Goal: Task Accomplishment & Management: Use online tool/utility

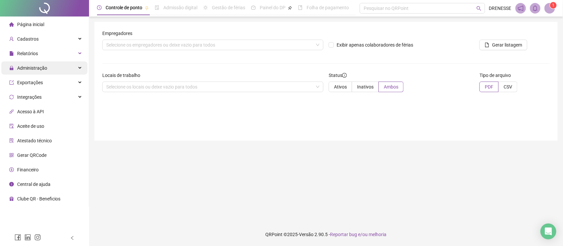
click at [31, 69] on span "Administração" at bounding box center [32, 67] width 30 height 5
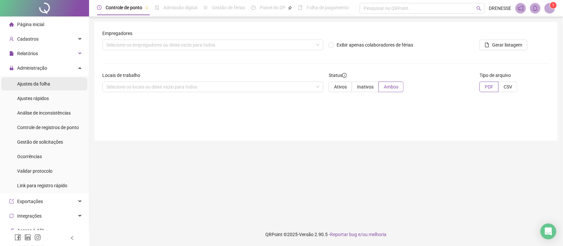
click at [43, 86] on span "Ajustes da folha" at bounding box center [33, 83] width 33 height 5
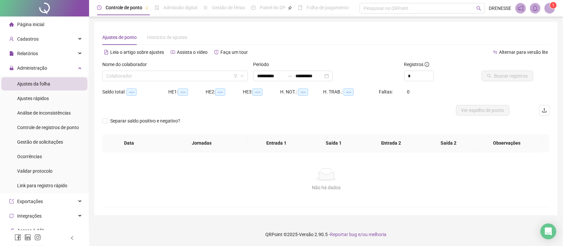
type input "**********"
click at [147, 71] on input "search" at bounding box center [172, 76] width 132 height 10
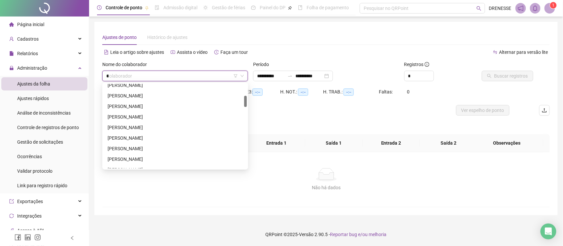
scroll to position [74, 0]
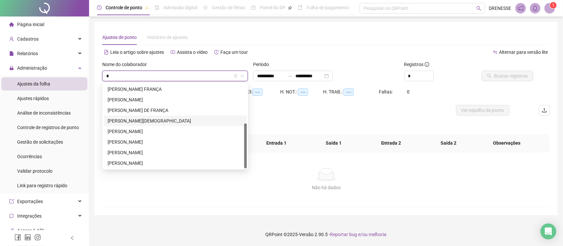
type input "**"
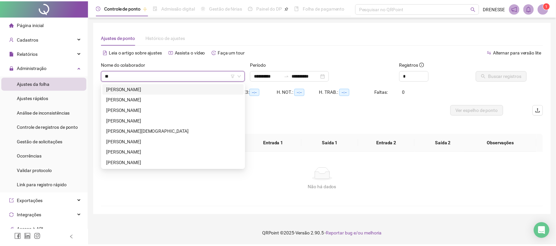
scroll to position [0, 0]
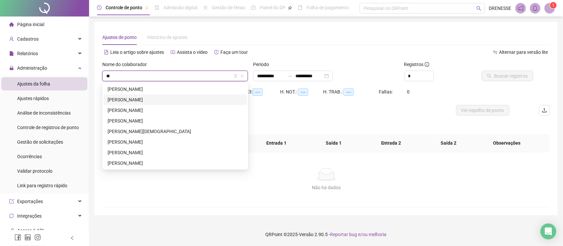
click at [140, 98] on div "[PERSON_NAME]" at bounding box center [175, 99] width 135 height 7
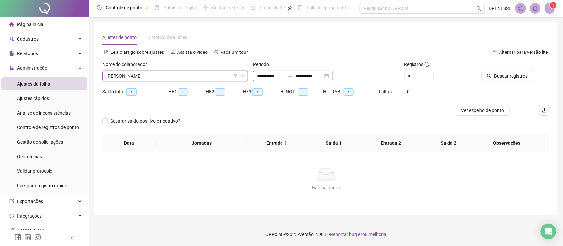
click at [284, 80] on div "**********" at bounding box center [293, 76] width 80 height 11
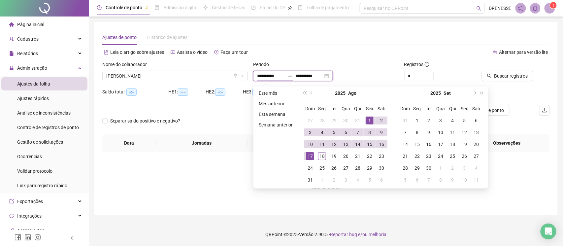
click at [285, 78] on input "**********" at bounding box center [271, 75] width 28 height 7
click at [304, 94] on button "super-prev-year" at bounding box center [304, 92] width 7 height 13
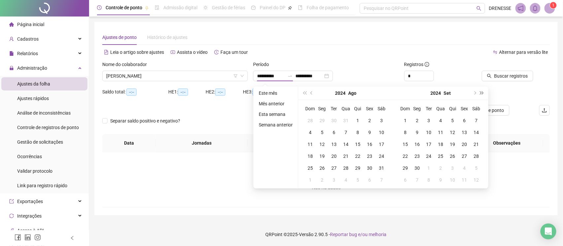
click at [483, 92] on button "super-next-year" at bounding box center [481, 92] width 7 height 13
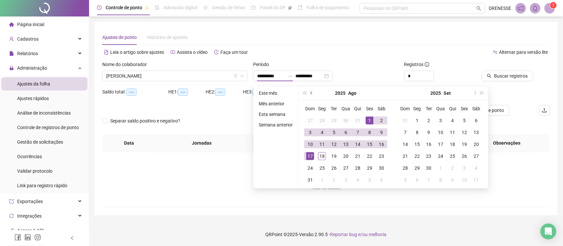
click at [313, 90] on button "prev-year" at bounding box center [311, 92] width 7 height 13
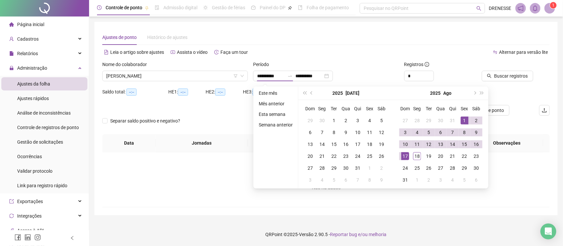
click at [328, 113] on th "Ter" at bounding box center [334, 109] width 12 height 12
type input "**********"
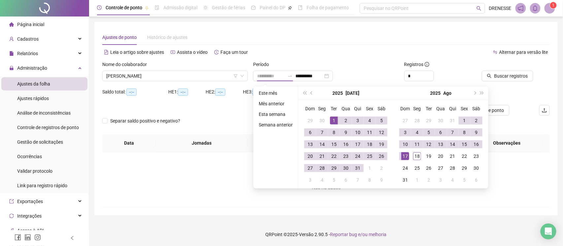
click at [334, 121] on div "1" at bounding box center [334, 120] width 8 height 8
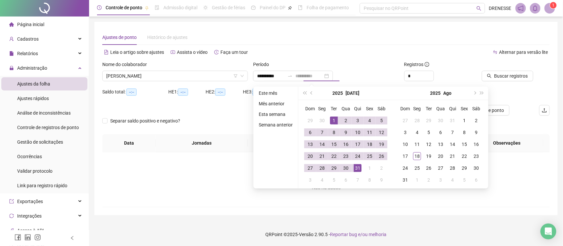
click at [358, 165] on div "31" at bounding box center [358, 168] width 8 height 8
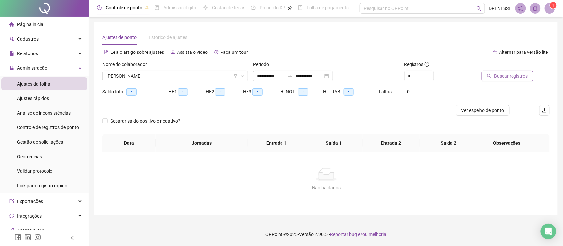
click at [503, 75] on span "Buscar registros" at bounding box center [511, 75] width 34 height 7
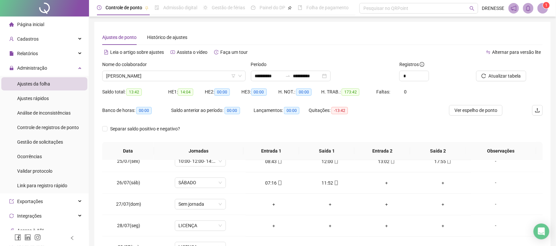
click at [174, 69] on div "Nome do colaborador" at bounding box center [173, 66] width 143 height 10
click at [170, 76] on span "[PERSON_NAME]" at bounding box center [174, 76] width 136 height 10
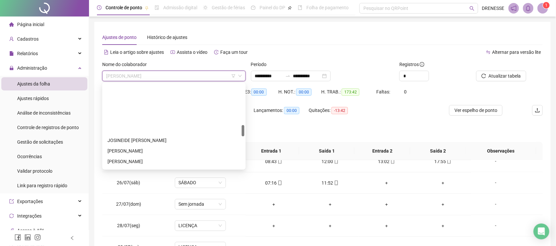
scroll to position [303, 0]
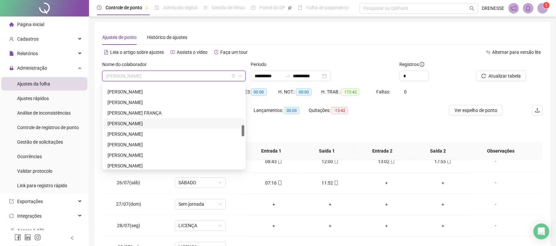
click at [139, 123] on div "[PERSON_NAME]" at bounding box center [174, 123] width 133 height 7
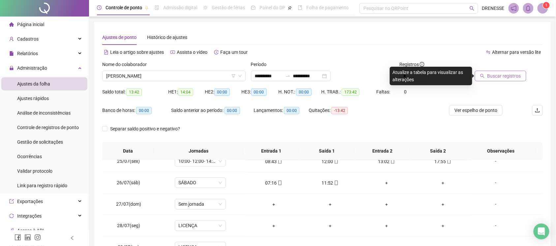
click at [488, 74] on button "Buscar registros" at bounding box center [500, 76] width 51 height 11
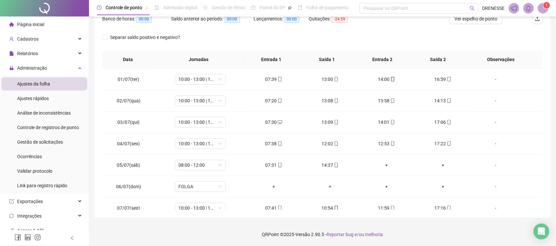
scroll to position [3, 0]
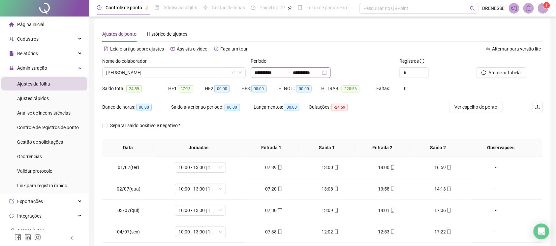
click at [297, 68] on div "**********" at bounding box center [291, 72] width 80 height 11
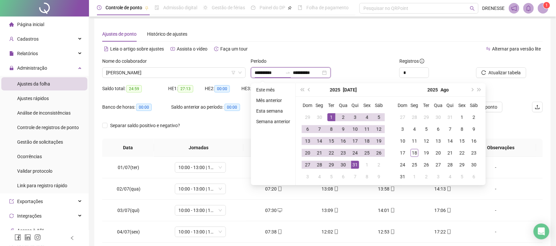
click at [308, 73] on input "**********" at bounding box center [307, 72] width 28 height 7
click at [461, 113] on div "1" at bounding box center [462, 117] width 8 height 8
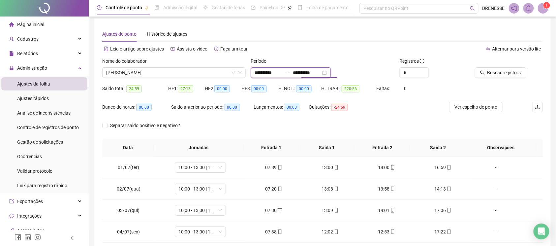
click at [321, 76] on input "**********" at bounding box center [307, 72] width 28 height 7
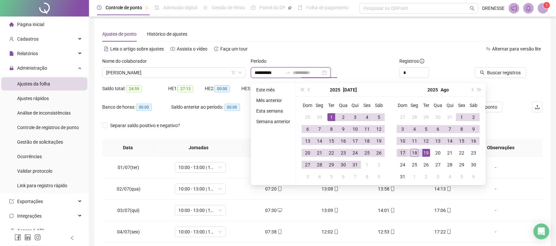
type input "**********"
click at [403, 149] on div "17" at bounding box center [403, 153] width 8 height 8
type input "**********"
click at [496, 71] on span "Buscar registros" at bounding box center [504, 72] width 34 height 7
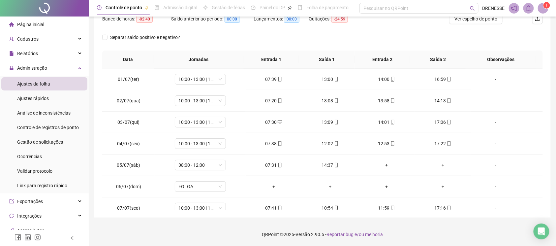
scroll to position [33, 0]
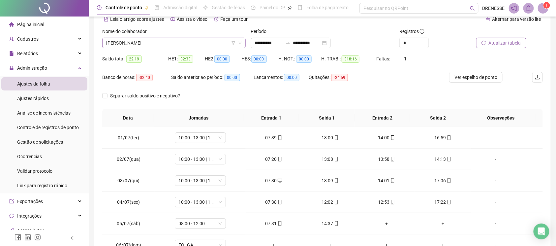
click at [209, 40] on span "[PERSON_NAME]" at bounding box center [174, 43] width 136 height 10
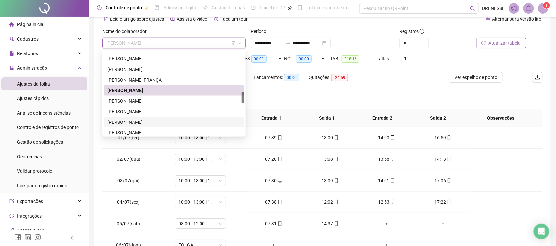
scroll to position [333, 0]
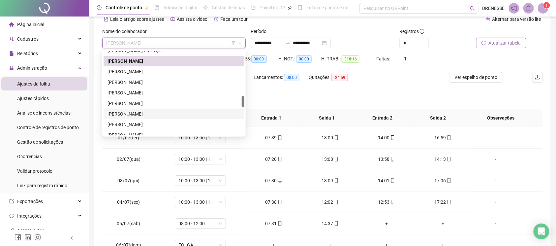
click at [147, 113] on div "[PERSON_NAME]" at bounding box center [174, 113] width 133 height 7
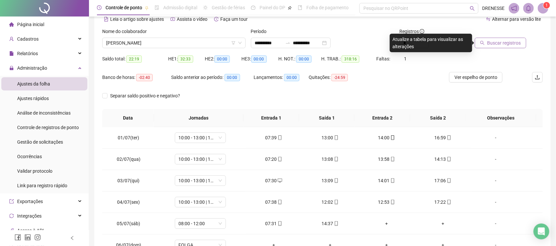
click at [507, 40] on span "Buscar registros" at bounding box center [504, 42] width 34 height 7
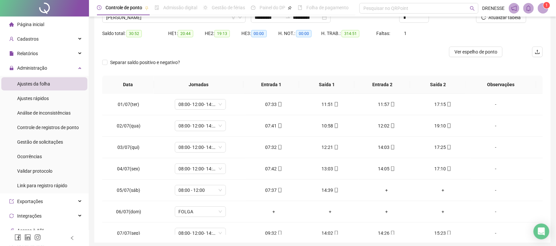
scroll to position [0, 0]
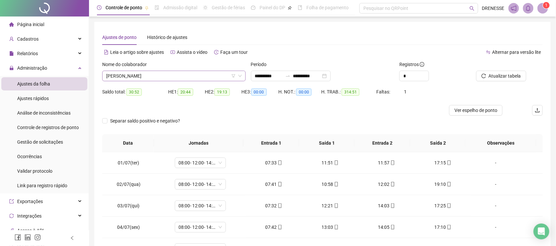
click at [164, 75] on span "[PERSON_NAME]" at bounding box center [174, 76] width 136 height 10
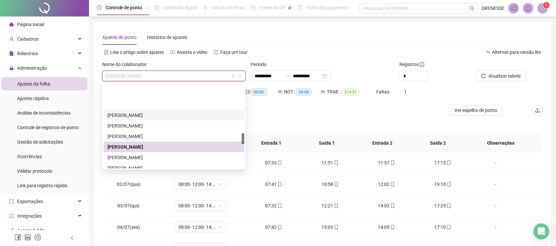
scroll to position [362, 0]
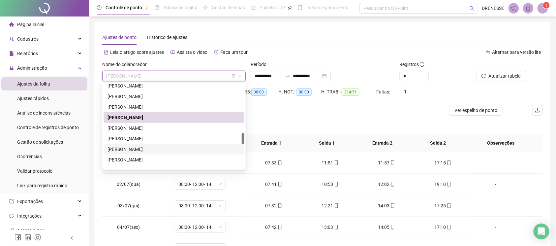
click at [157, 150] on div "[PERSON_NAME]" at bounding box center [174, 148] width 133 height 7
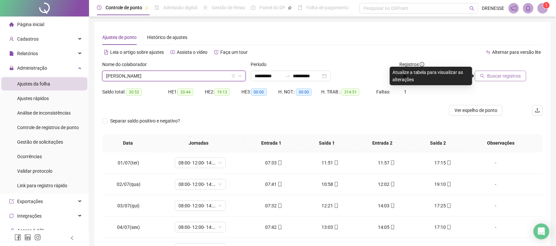
click at [500, 77] on span "Buscar registros" at bounding box center [504, 75] width 34 height 7
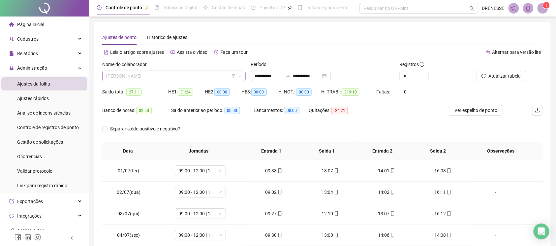
click at [171, 74] on span "[PERSON_NAME]" at bounding box center [174, 76] width 136 height 10
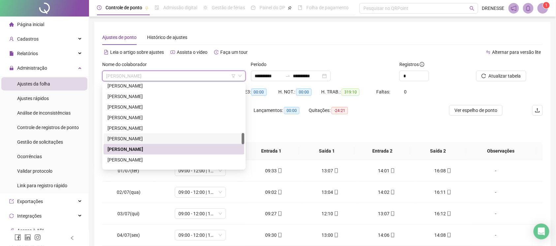
click at [158, 140] on div "[PERSON_NAME]" at bounding box center [174, 138] width 133 height 7
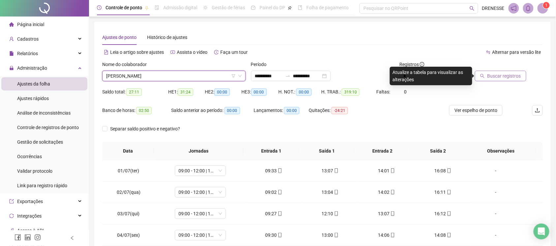
click at [503, 77] on span "Buscar registros" at bounding box center [504, 75] width 34 height 7
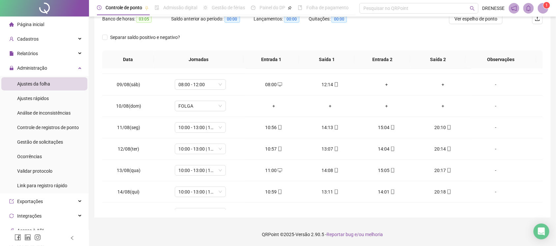
scroll to position [33, 0]
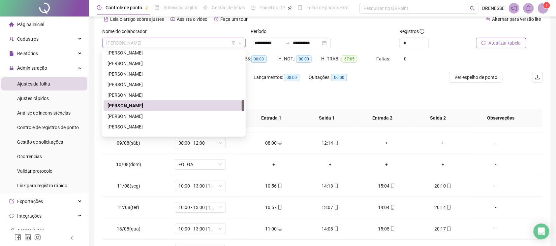
click at [181, 44] on span "[PERSON_NAME]" at bounding box center [174, 43] width 136 height 10
click at [165, 112] on div "[PERSON_NAME]" at bounding box center [174, 115] width 133 height 7
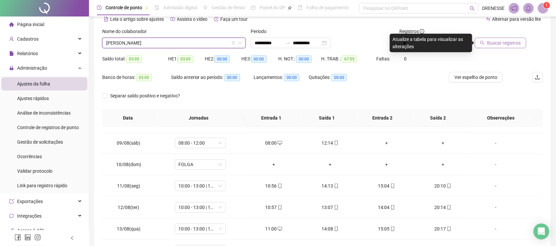
click at [495, 47] on button "Buscar registros" at bounding box center [500, 43] width 51 height 11
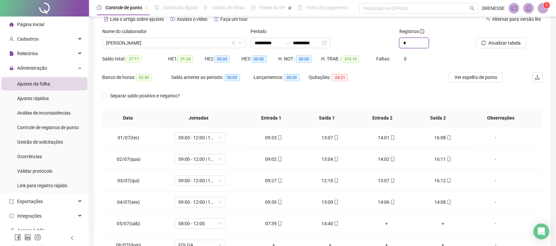
drag, startPoint x: 412, startPoint y: 46, endPoint x: 395, endPoint y: 43, distance: 17.1
click at [398, 39] on div "Registros *" at bounding box center [434, 41] width 74 height 26
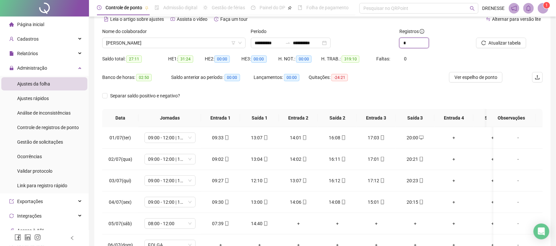
type input "*"
click at [380, 82] on div "Banco de horas: 02:50 Saldo anterior ao período: 00:00 Lançamentos: 00:00 Quita…" at bounding box center [267, 81] width 330 height 18
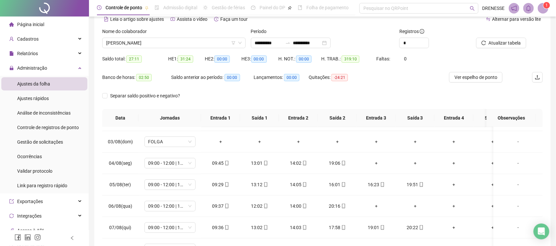
scroll to position [821, 0]
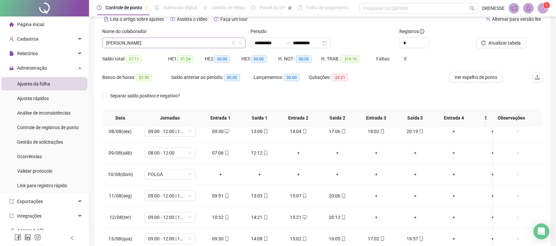
click at [136, 38] on span "[PERSON_NAME]" at bounding box center [174, 43] width 136 height 10
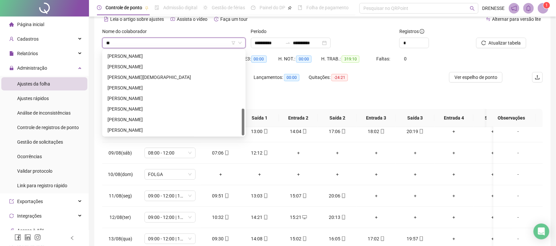
scroll to position [179, 0]
type input "***"
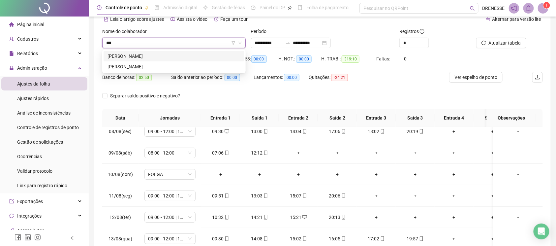
scroll to position [0, 0]
click at [139, 58] on div "[PERSON_NAME]" at bounding box center [174, 55] width 133 height 7
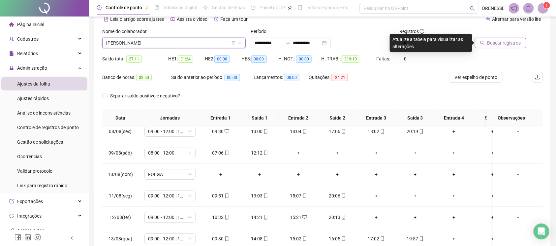
click at [496, 38] on button "Buscar registros" at bounding box center [500, 43] width 51 height 11
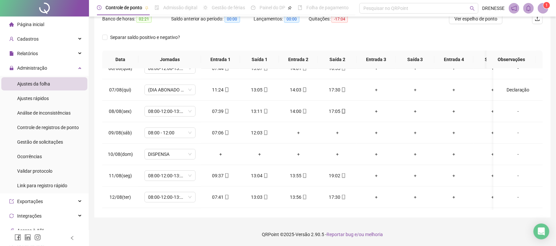
scroll to position [33, 0]
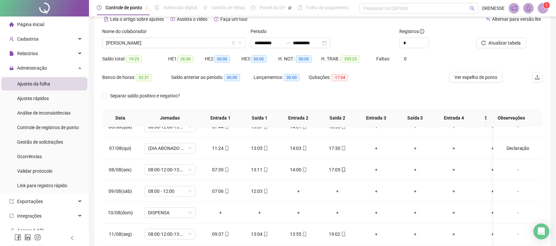
click at [169, 49] on div "Nome do colaborador [PERSON_NAME]" at bounding box center [174, 41] width 149 height 26
click at [173, 47] on span "[PERSON_NAME]" at bounding box center [174, 43] width 136 height 10
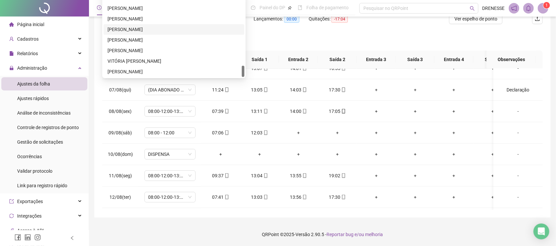
scroll to position [509, 0]
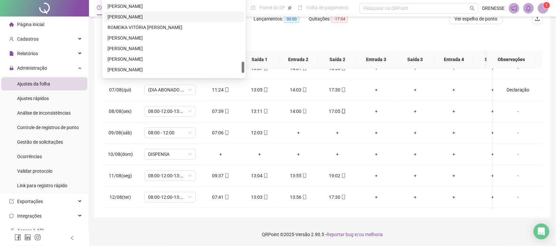
click at [165, 16] on div "[PERSON_NAME]" at bounding box center [174, 16] width 133 height 7
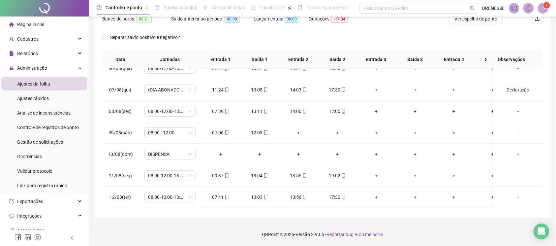
scroll to position [33, 0]
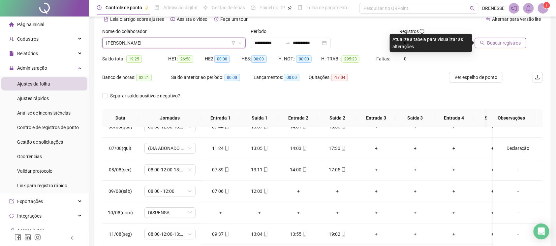
click at [515, 41] on span "Buscar registros" at bounding box center [504, 42] width 34 height 7
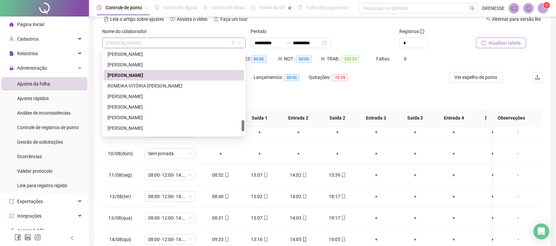
click at [156, 46] on span "[PERSON_NAME]" at bounding box center [174, 43] width 136 height 10
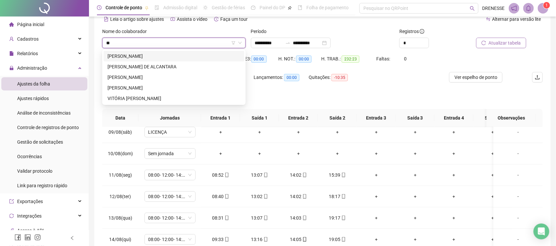
scroll to position [0, 0]
type input "***"
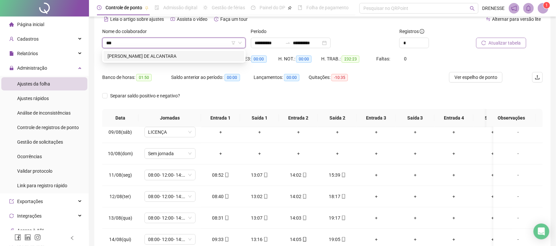
click at [157, 55] on div "[PERSON_NAME] DE ALCANTARA" at bounding box center [174, 55] width 133 height 7
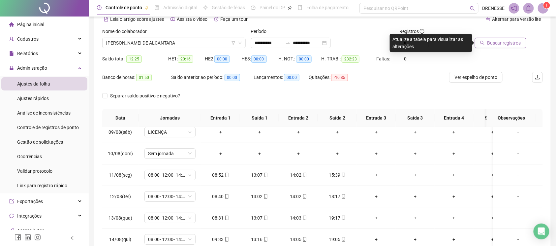
click at [504, 44] on span "Buscar registros" at bounding box center [504, 42] width 34 height 7
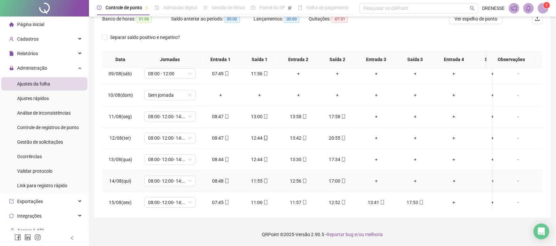
scroll to position [900, 0]
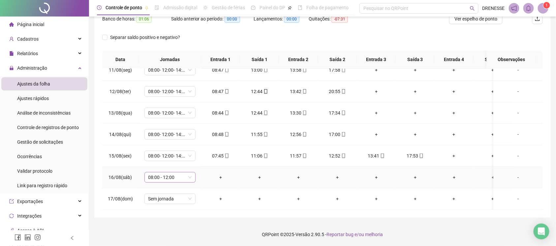
click at [182, 172] on span "08:00 - 12:00" at bounding box center [169, 177] width 43 height 10
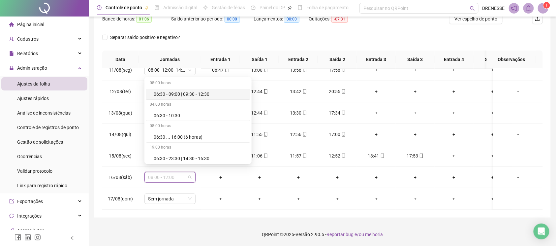
click at [443, 228] on footer "QRPoint © 2025 - Versão 2.90.5 - Reportar bug e/ou melhoria" at bounding box center [322, 234] width 467 height 23
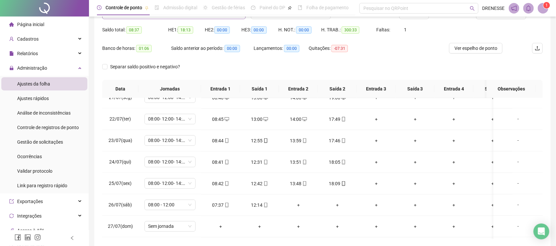
scroll to position [33, 0]
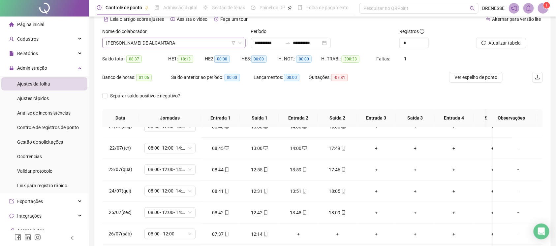
click at [200, 43] on span "[PERSON_NAME] DE ALCANTARA" at bounding box center [174, 43] width 136 height 10
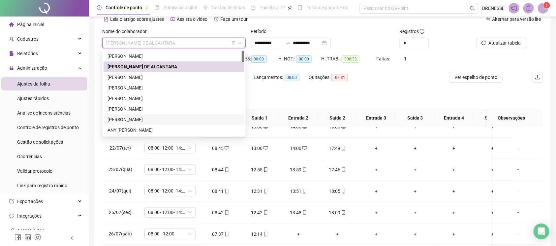
scroll to position [0, 0]
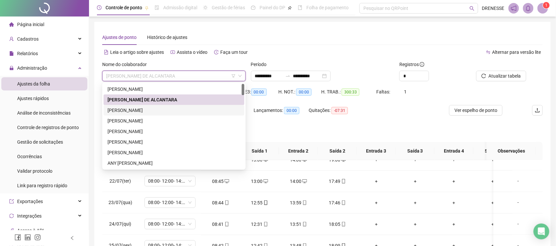
click at [147, 113] on div "[PERSON_NAME]" at bounding box center [174, 110] width 133 height 7
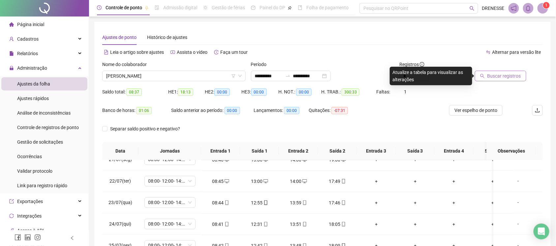
click at [487, 73] on button "Buscar registros" at bounding box center [500, 76] width 51 height 11
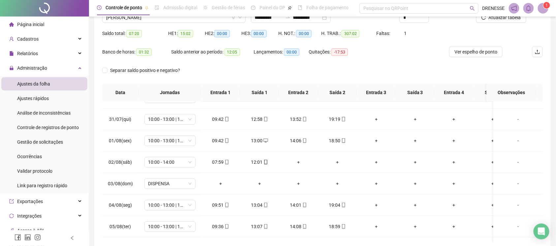
scroll to position [29, 0]
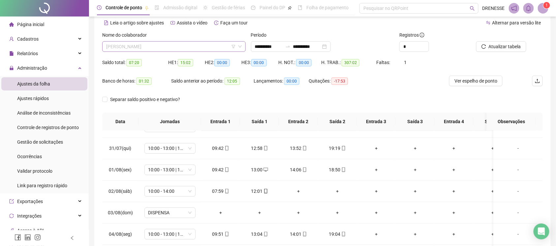
click at [167, 45] on span "[PERSON_NAME]" at bounding box center [174, 47] width 136 height 10
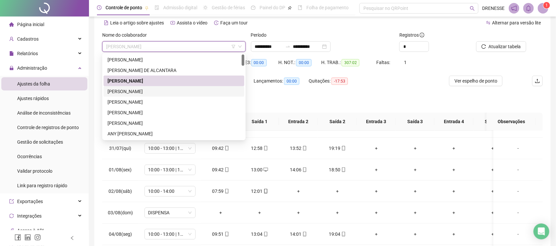
click at [149, 91] on div "[PERSON_NAME]" at bounding box center [174, 91] width 133 height 7
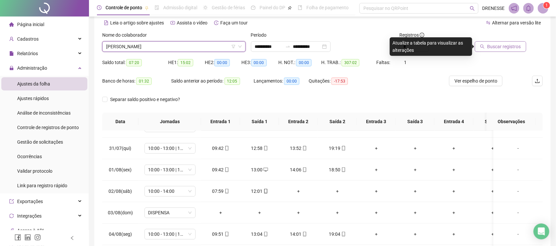
click at [506, 41] on div "Buscar registros" at bounding box center [500, 41] width 52 height 20
click at [506, 41] on button "Buscar registros" at bounding box center [500, 46] width 51 height 11
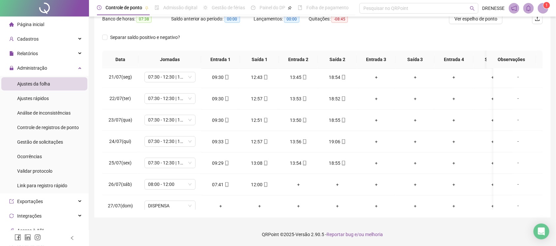
scroll to position [33, 0]
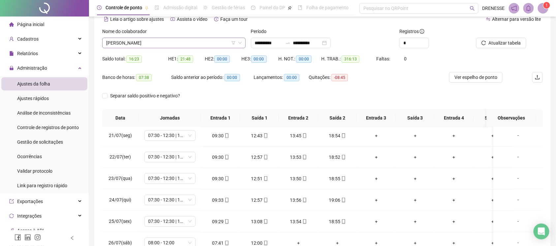
click at [154, 44] on span "[PERSON_NAME]" at bounding box center [174, 43] width 136 height 10
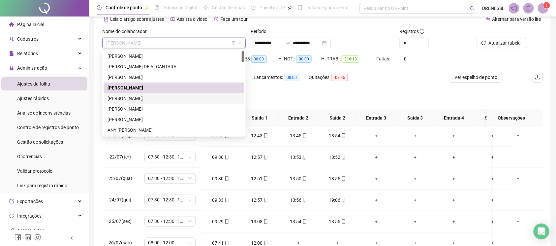
click at [145, 100] on div "[PERSON_NAME]" at bounding box center [174, 98] width 133 height 7
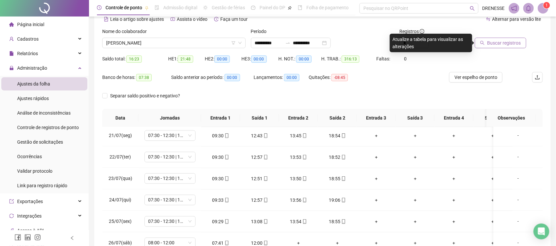
click at [506, 44] on span "Buscar registros" at bounding box center [504, 42] width 34 height 7
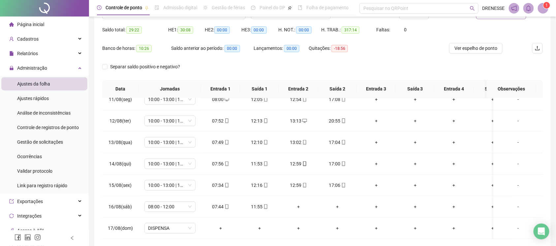
scroll to position [3, 0]
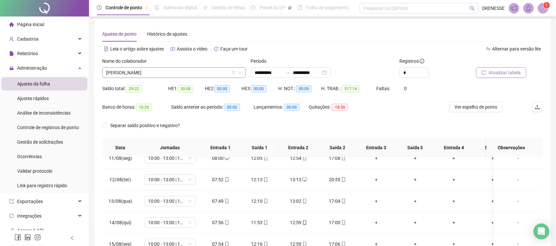
click at [157, 71] on span "[PERSON_NAME]" at bounding box center [174, 73] width 136 height 10
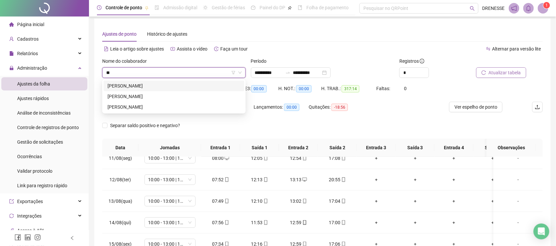
type input "***"
click at [147, 84] on div "[PERSON_NAME]" at bounding box center [174, 85] width 133 height 7
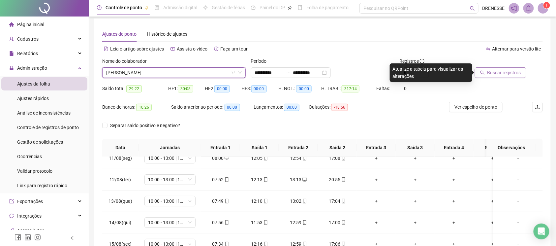
click at [519, 66] on div at bounding box center [500, 62] width 52 height 10
click at [504, 76] on button "Buscar registros" at bounding box center [500, 72] width 51 height 11
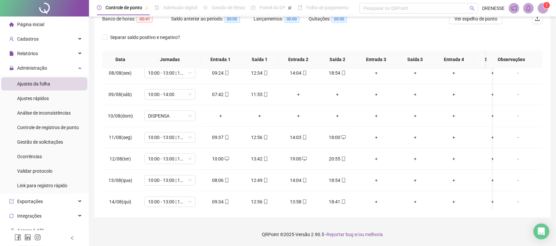
scroll to position [33, 0]
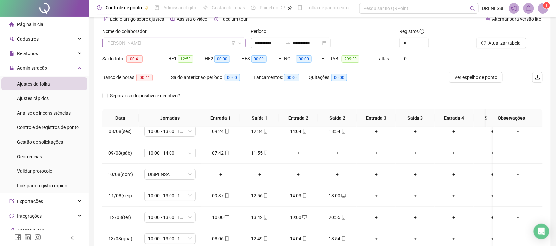
click at [169, 43] on span "[PERSON_NAME]" at bounding box center [174, 43] width 136 height 10
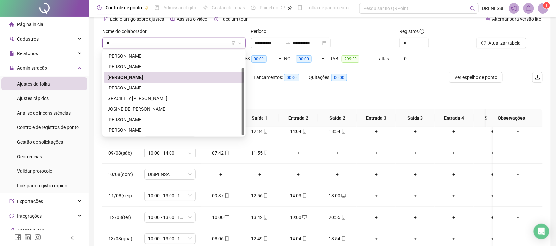
scroll to position [0, 0]
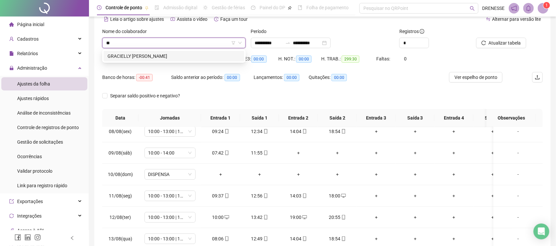
type input "**"
click at [171, 50] on div "269476 GRACIELLY [PERSON_NAME]" at bounding box center [173, 55] width 143 height 13
click at [173, 53] on div "GRACIELLY [PERSON_NAME]" at bounding box center [174, 55] width 133 height 7
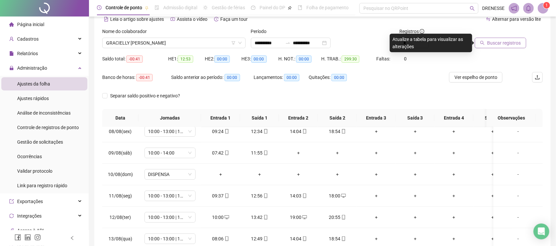
click at [495, 44] on span "Buscar registros" at bounding box center [504, 42] width 34 height 7
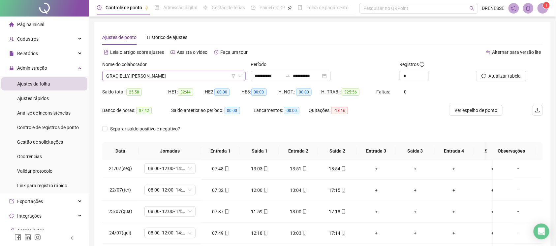
click at [109, 74] on span "GRACIELLY [PERSON_NAME]" at bounding box center [174, 76] width 136 height 10
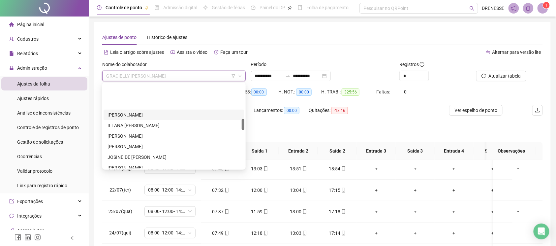
scroll to position [257, 0]
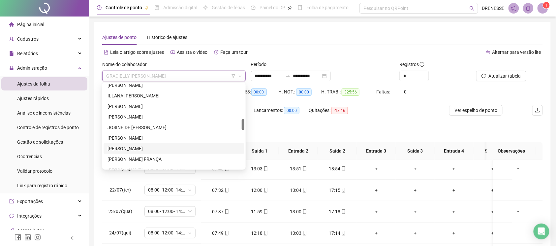
drag, startPoint x: 133, startPoint y: 148, endPoint x: 226, endPoint y: 112, distance: 100.2
click at [133, 148] on div "[PERSON_NAME]" at bounding box center [174, 148] width 133 height 7
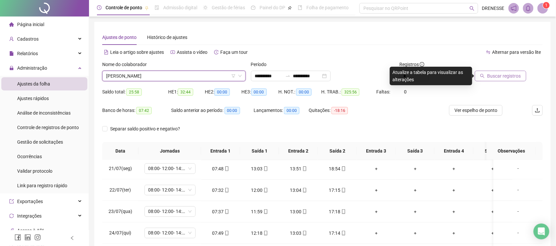
click at [493, 77] on span "Buscar registros" at bounding box center [504, 75] width 34 height 7
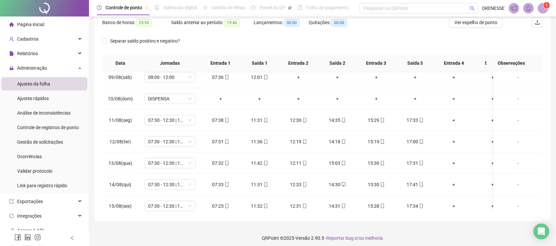
scroll to position [0, 0]
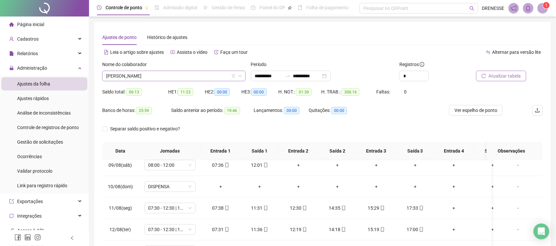
click at [163, 72] on span "[PERSON_NAME]" at bounding box center [174, 76] width 136 height 10
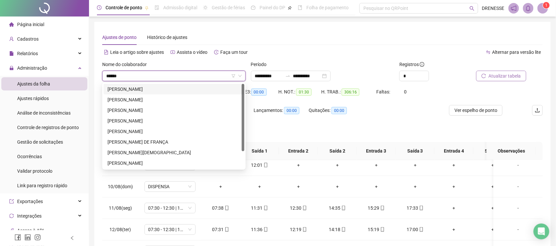
type input "*******"
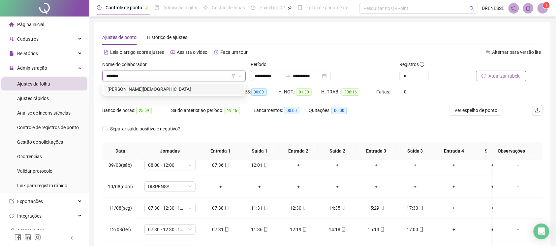
click at [164, 91] on div "[PERSON_NAME][DEMOGRAPHIC_DATA]" at bounding box center [174, 88] width 133 height 7
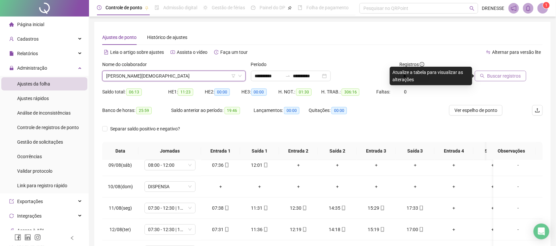
click at [496, 76] on span "Buscar registros" at bounding box center [504, 75] width 34 height 7
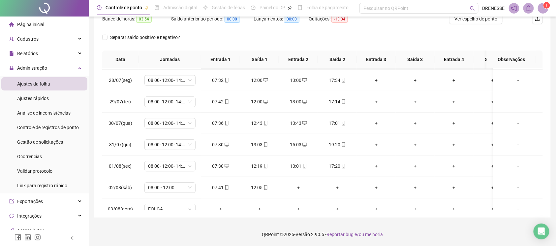
scroll to position [33, 0]
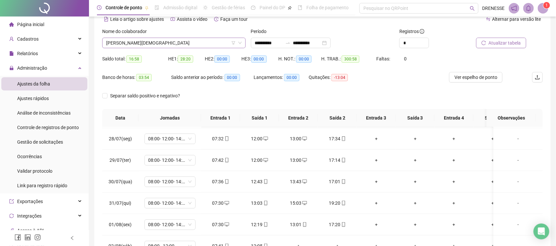
click at [167, 42] on span "[PERSON_NAME][DEMOGRAPHIC_DATA]" at bounding box center [174, 43] width 136 height 10
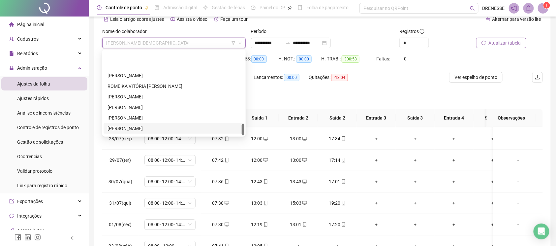
scroll to position [538, 0]
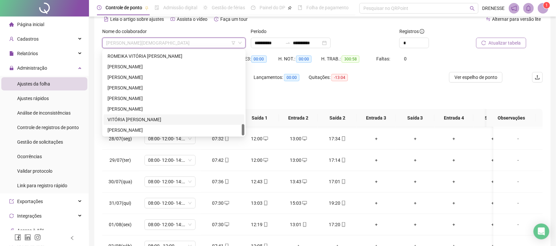
click at [164, 114] on div "VITÓRIA [PERSON_NAME]" at bounding box center [174, 119] width 141 height 11
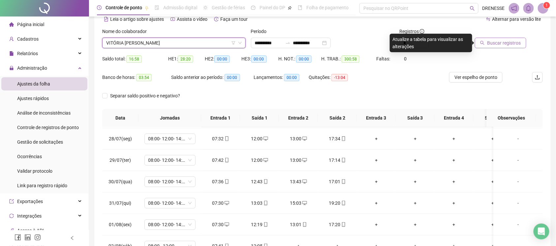
click at [504, 34] on div at bounding box center [500, 33] width 52 height 10
click at [504, 43] on span "Buscar registros" at bounding box center [504, 42] width 34 height 7
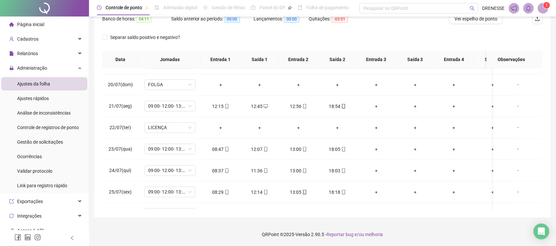
scroll to position [3, 0]
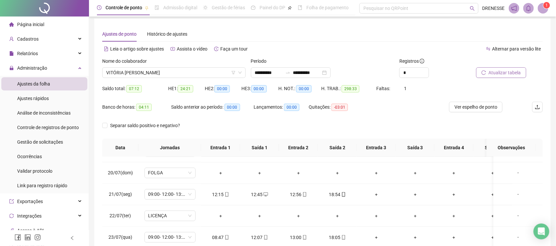
click at [152, 80] on div "Nome do colaborador VITÓRIA [PERSON_NAME]" at bounding box center [174, 70] width 149 height 26
click at [151, 76] on span "VITÓRIA [PERSON_NAME]" at bounding box center [174, 73] width 136 height 10
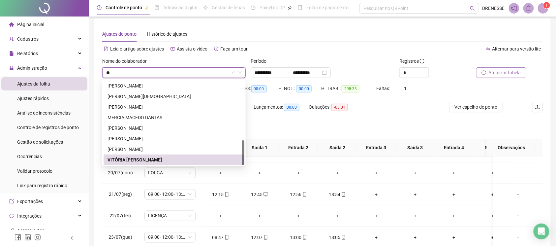
scroll to position [42, 0]
type input "***"
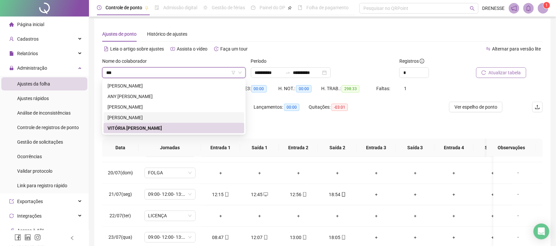
click at [150, 115] on div "[PERSON_NAME]" at bounding box center [174, 117] width 133 height 7
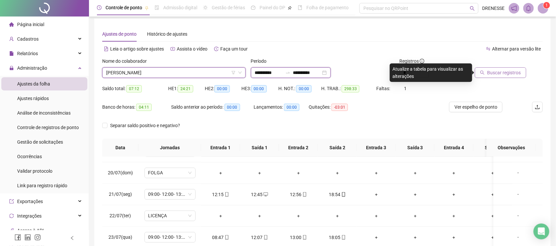
click at [283, 73] on input "**********" at bounding box center [269, 72] width 28 height 7
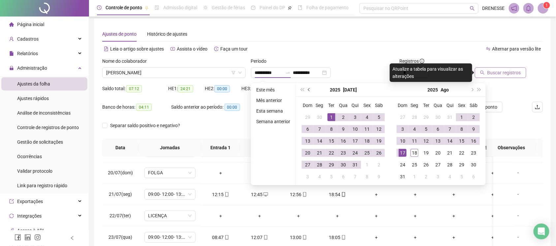
click at [309, 93] on button "prev-year" at bounding box center [309, 89] width 7 height 13
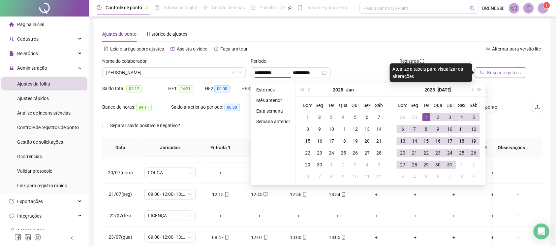
click at [309, 93] on button "prev-year" at bounding box center [309, 89] width 7 height 13
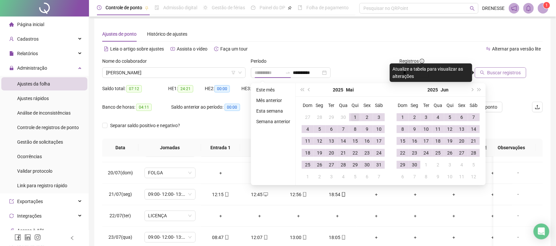
type input "**********"
click at [359, 117] on td "1" at bounding box center [355, 117] width 12 height 12
type input "**********"
click at [418, 163] on div "30" at bounding box center [415, 165] width 8 height 8
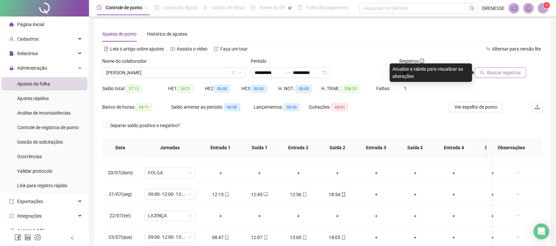
click at [514, 67] on button "Buscar registros" at bounding box center [500, 72] width 51 height 11
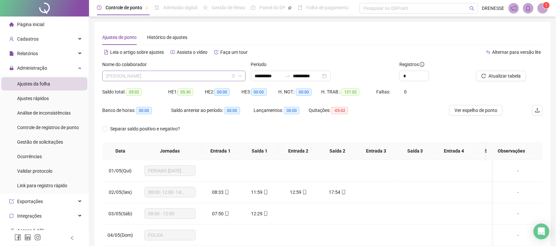
click at [183, 73] on span "[PERSON_NAME]" at bounding box center [174, 76] width 136 height 10
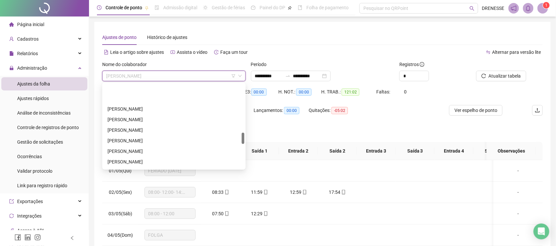
scroll to position [358, 0]
click at [134, 131] on div "[PERSON_NAME]" at bounding box center [174, 132] width 133 height 7
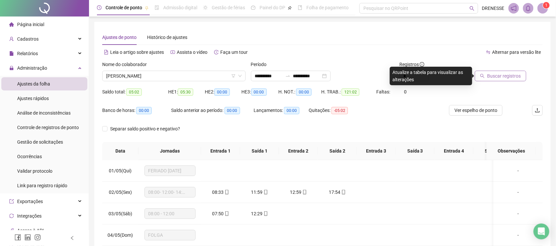
click at [493, 77] on span "Buscar registros" at bounding box center [504, 75] width 34 height 7
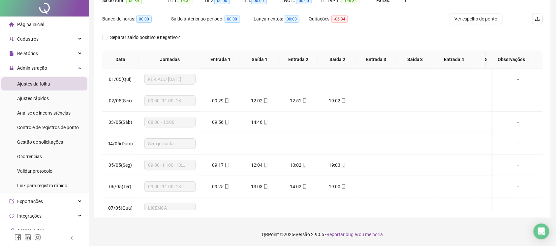
scroll to position [0, 0]
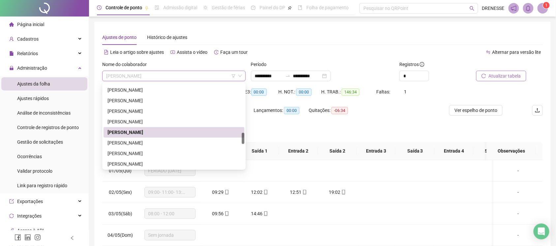
click at [177, 71] on div "[PERSON_NAME]" at bounding box center [173, 76] width 143 height 11
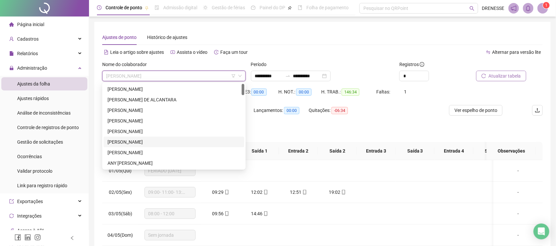
click at [135, 140] on div "[PERSON_NAME]" at bounding box center [174, 141] width 133 height 7
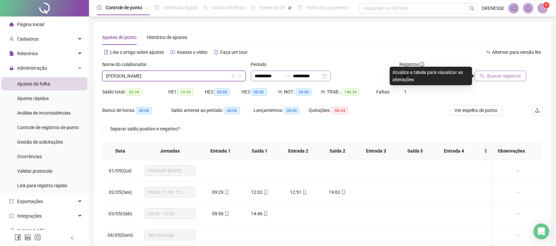
click at [303, 79] on div "**********" at bounding box center [291, 76] width 80 height 11
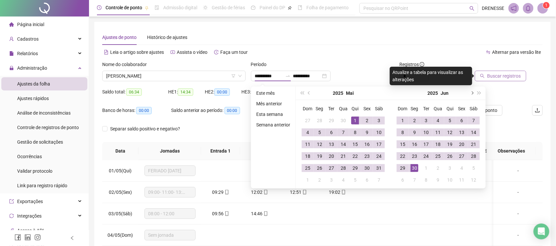
click at [472, 93] on span "next-year" at bounding box center [471, 92] width 3 height 3
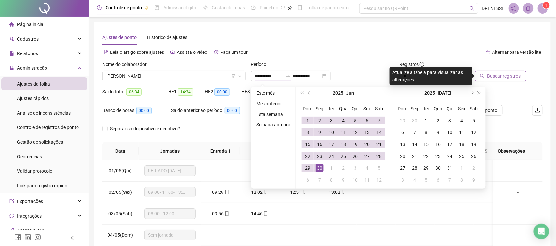
click at [472, 93] on span "next-year" at bounding box center [471, 92] width 3 height 3
type input "**********"
click at [458, 120] on div "1" at bounding box center [462, 120] width 8 height 8
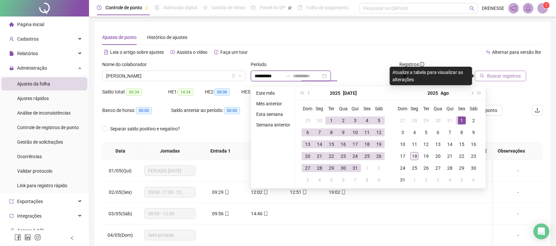
type input "**********"
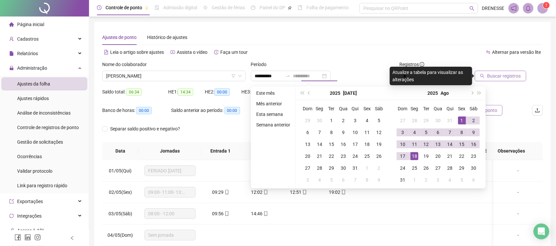
click at [412, 153] on div "18" at bounding box center [415, 156] width 8 height 8
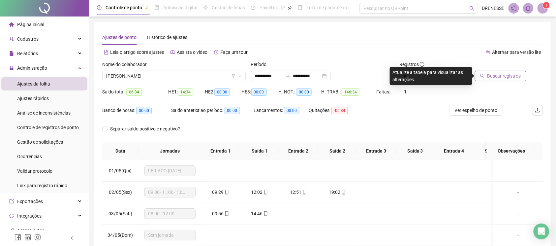
click at [491, 75] on span "Buscar registros" at bounding box center [504, 75] width 34 height 7
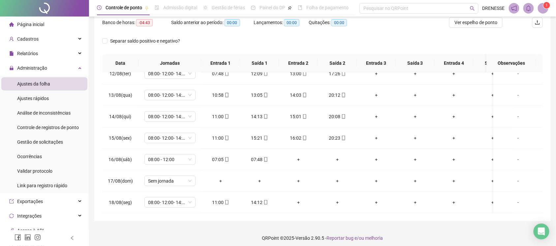
scroll to position [29, 0]
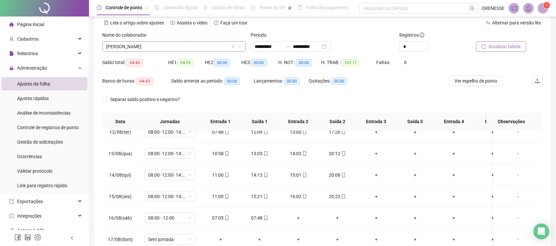
click at [179, 48] on span "[PERSON_NAME]" at bounding box center [174, 47] width 136 height 10
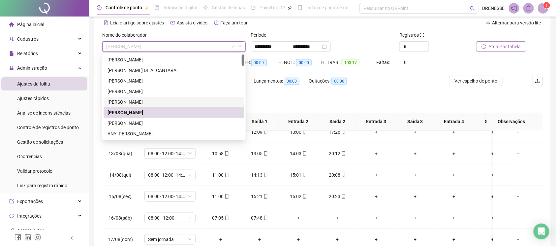
drag, startPoint x: 144, startPoint y: 81, endPoint x: 139, endPoint y: 116, distance: 36.1
click at [139, 116] on div "[PERSON_NAME] [PERSON_NAME] [PERSON_NAME] [PERSON_NAME] [PERSON_NAME] [PERSON_N…" at bounding box center [174, 107] width 141 height 106
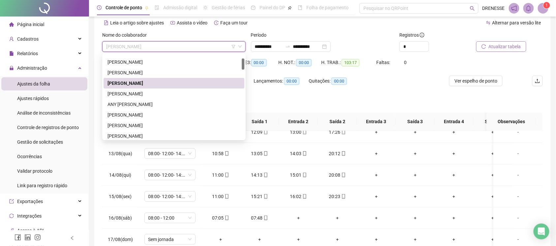
click at [139, 116] on div "[PERSON_NAME]" at bounding box center [174, 114] width 133 height 7
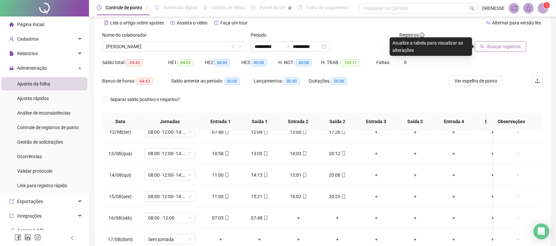
click at [502, 44] on span "Buscar registros" at bounding box center [504, 46] width 34 height 7
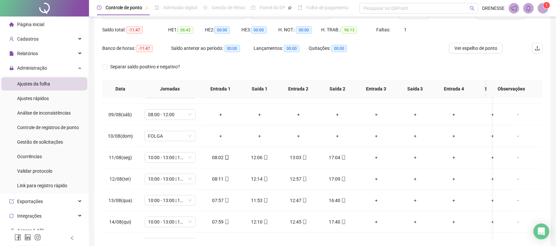
scroll to position [3, 0]
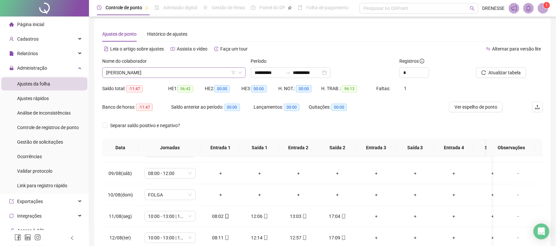
click at [148, 75] on span "[PERSON_NAME]" at bounding box center [174, 73] width 136 height 10
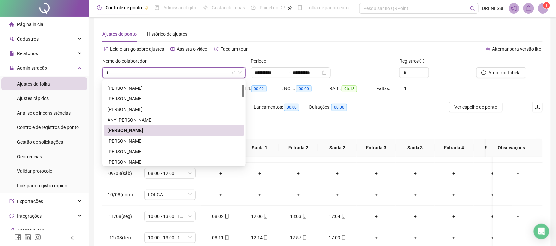
type input "**"
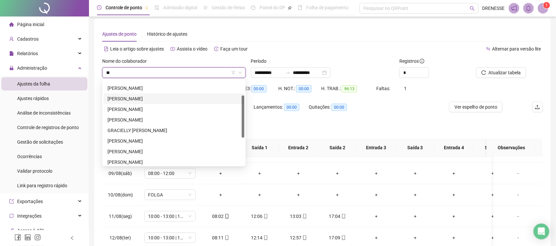
click at [152, 97] on div "[PERSON_NAME]" at bounding box center [174, 98] width 133 height 7
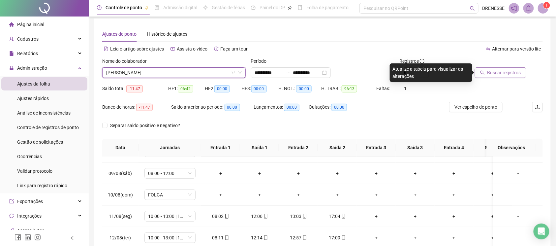
click at [495, 71] on span "Buscar registros" at bounding box center [504, 72] width 34 height 7
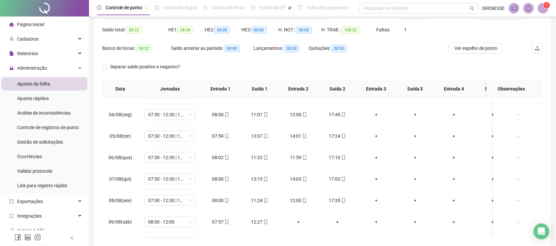
scroll to position [33, 0]
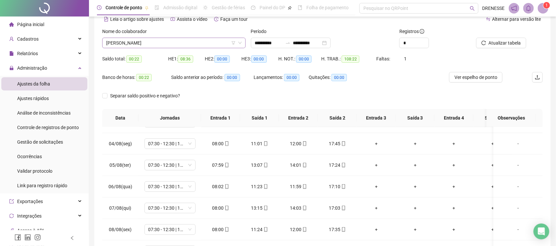
click at [200, 44] on span "[PERSON_NAME]" at bounding box center [174, 43] width 136 height 10
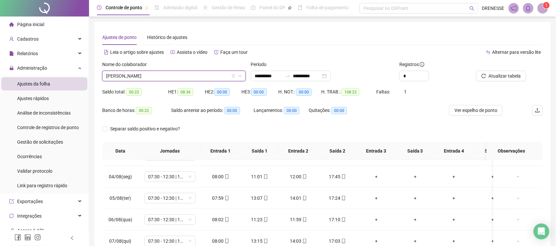
click at [207, 73] on span "[PERSON_NAME]" at bounding box center [174, 76] width 136 height 10
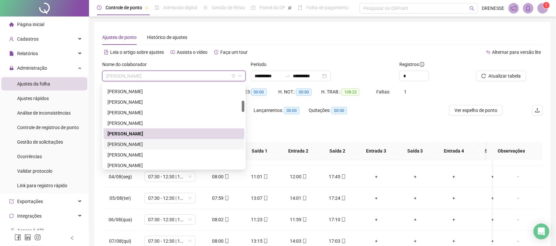
click at [146, 146] on div "[PERSON_NAME]" at bounding box center [174, 143] width 133 height 7
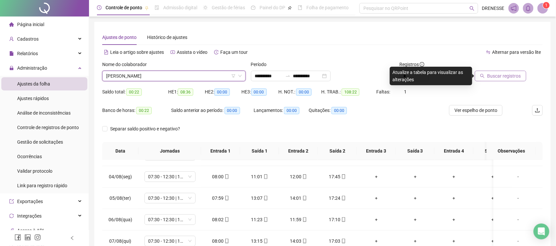
click at [487, 80] on button "Buscar registros" at bounding box center [500, 76] width 51 height 11
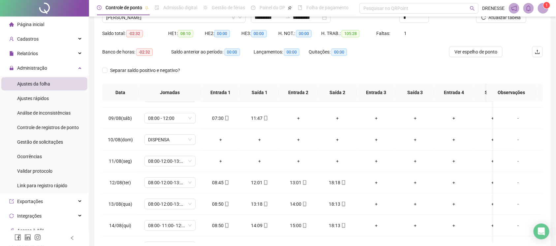
scroll to position [29, 0]
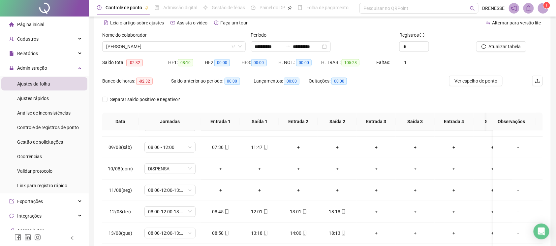
click at [171, 49] on span "[PERSON_NAME]" at bounding box center [174, 47] width 136 height 10
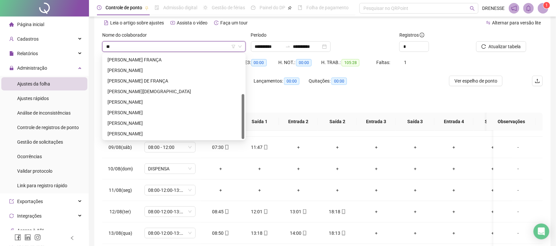
scroll to position [0, 0]
type input "***"
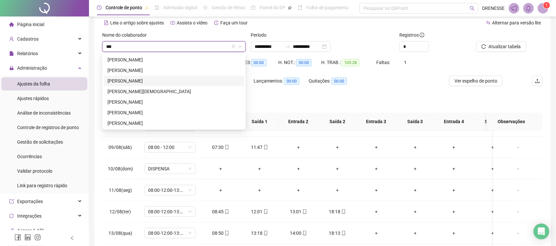
drag, startPoint x: 154, startPoint y: 80, endPoint x: 165, endPoint y: 75, distance: 12.1
click at [154, 80] on div "[PERSON_NAME]" at bounding box center [174, 80] width 133 height 7
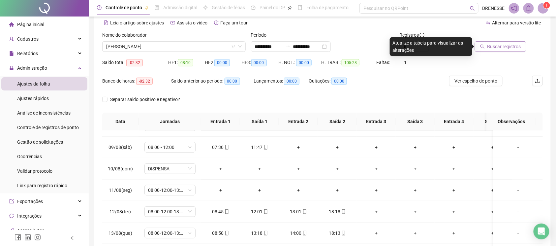
click at [495, 46] on span "Buscar registros" at bounding box center [504, 46] width 34 height 7
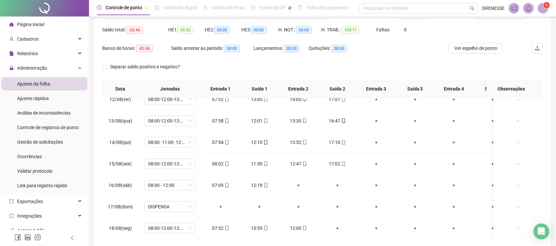
scroll to position [3, 0]
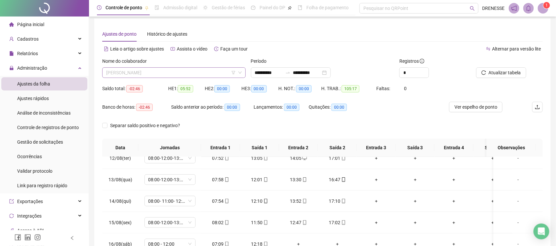
click at [148, 70] on span "[PERSON_NAME]" at bounding box center [174, 73] width 136 height 10
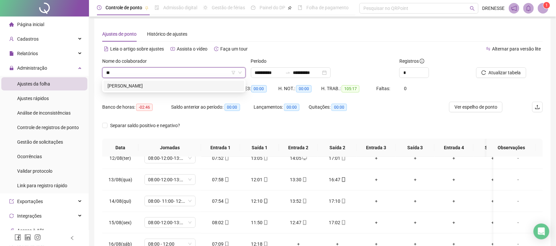
scroll to position [0, 0]
type input "***"
click at [164, 86] on div "[PERSON_NAME]" at bounding box center [174, 85] width 133 height 7
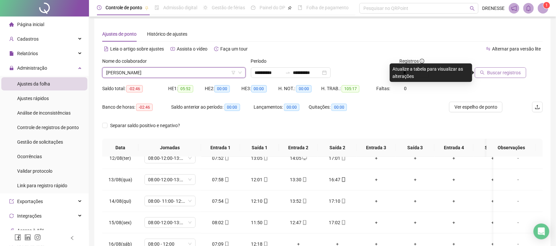
click at [505, 73] on span "Buscar registros" at bounding box center [504, 72] width 34 height 7
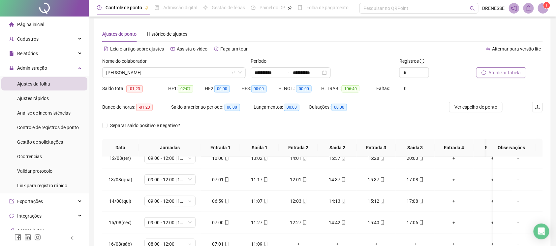
scroll to position [91, 0]
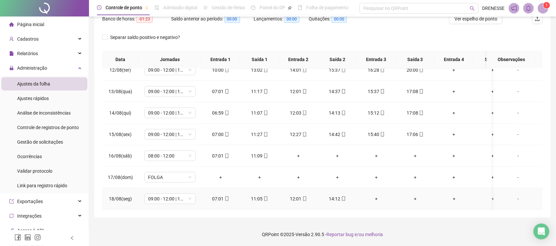
click at [226, 196] on span at bounding box center [226, 198] width 5 height 5
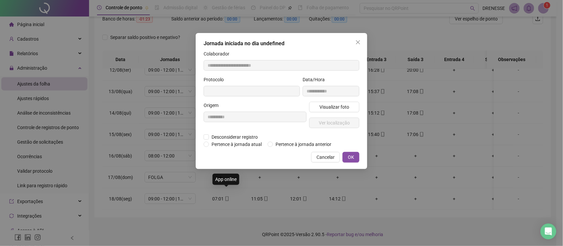
type input "**********"
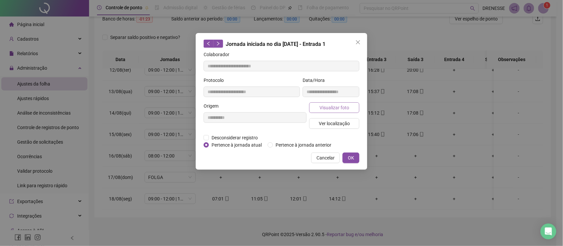
click at [333, 106] on span "Visualizar foto" at bounding box center [334, 107] width 30 height 7
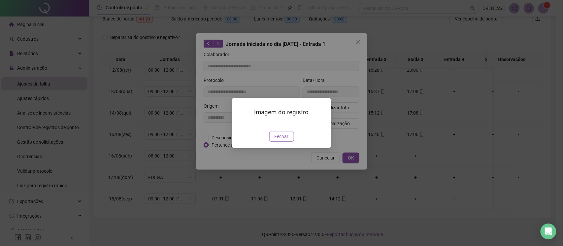
click at [281, 140] on span "Fechar" at bounding box center [281, 136] width 14 height 7
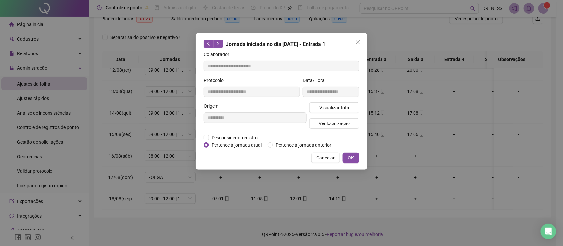
click at [318, 155] on span "Cancelar" at bounding box center [325, 157] width 18 height 7
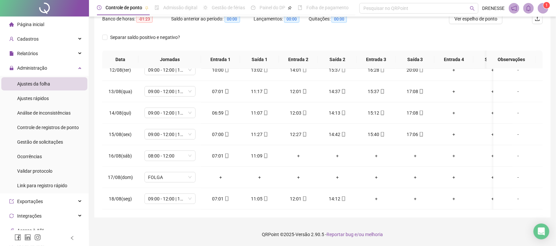
scroll to position [33, 0]
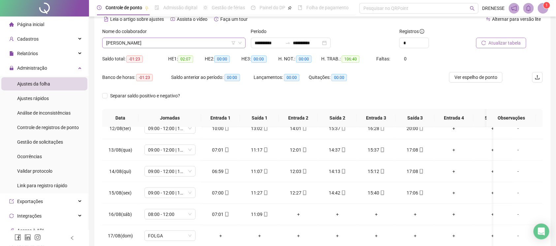
click at [182, 44] on span "[PERSON_NAME]" at bounding box center [174, 43] width 136 height 10
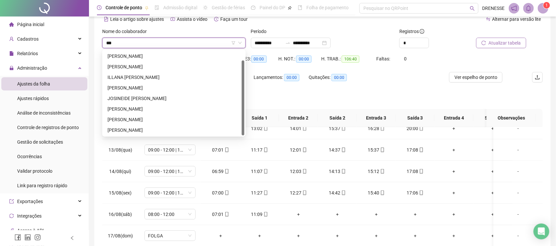
scroll to position [0, 0]
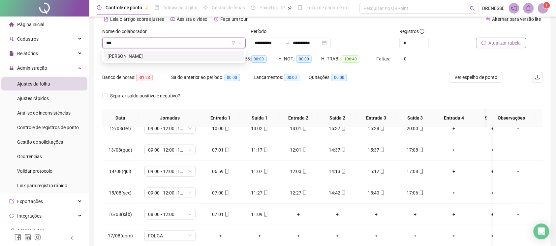
type input "****"
click at [173, 58] on div "[PERSON_NAME]" at bounding box center [174, 55] width 133 height 7
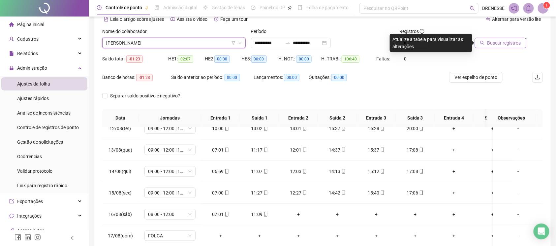
click at [508, 38] on button "Buscar registros" at bounding box center [500, 43] width 51 height 11
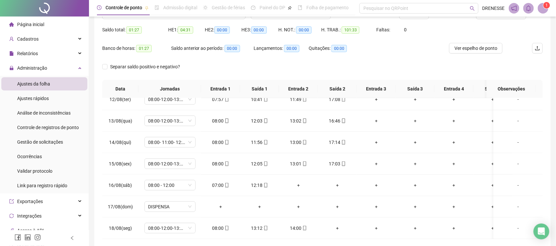
scroll to position [33, 0]
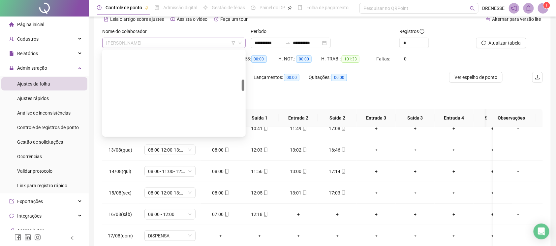
drag, startPoint x: 148, startPoint y: 39, endPoint x: 146, endPoint y: 42, distance: 4.0
click at [148, 39] on span "[PERSON_NAME]" at bounding box center [174, 43] width 136 height 10
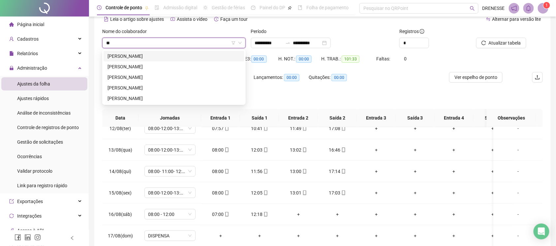
scroll to position [0, 0]
type input "***"
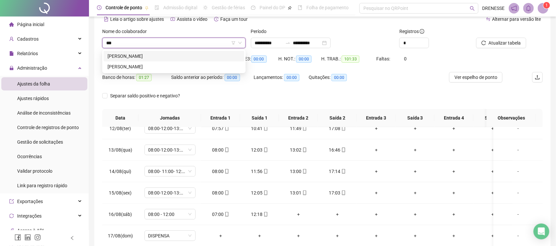
click at [147, 55] on div "[PERSON_NAME]" at bounding box center [174, 55] width 133 height 7
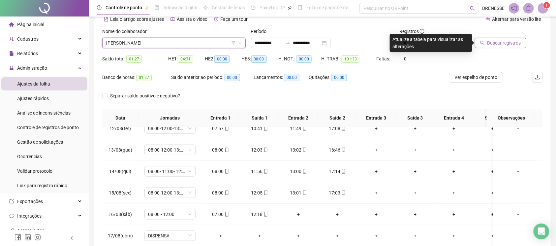
click at [496, 46] on button "Buscar registros" at bounding box center [500, 43] width 51 height 11
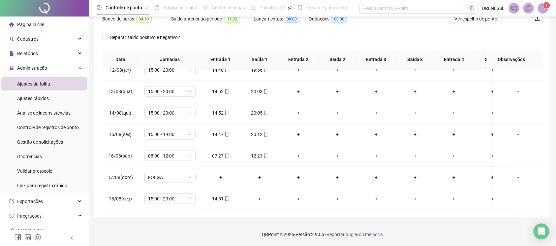
scroll to position [33, 0]
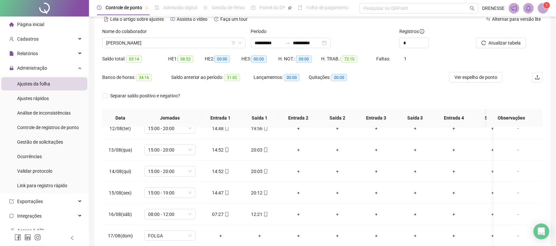
click at [152, 48] on div "Nome do colaborador [PERSON_NAME]" at bounding box center [174, 41] width 149 height 26
click at [145, 43] on span "[PERSON_NAME]" at bounding box center [174, 43] width 136 height 10
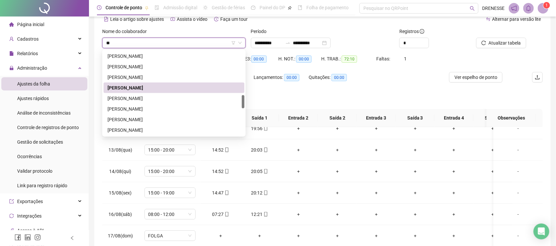
scroll to position [179, 0]
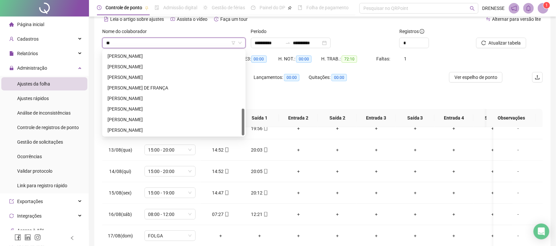
type input "***"
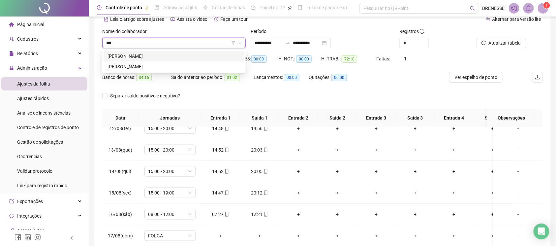
scroll to position [0, 0]
click at [149, 65] on div "[PERSON_NAME]" at bounding box center [174, 66] width 133 height 7
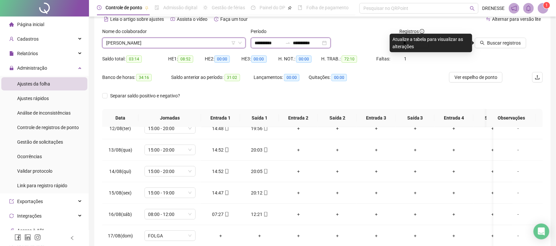
click at [273, 42] on input "**********" at bounding box center [269, 42] width 28 height 7
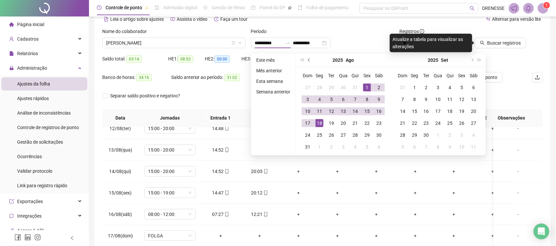
click at [312, 61] on button "prev-year" at bounding box center [309, 59] width 7 height 13
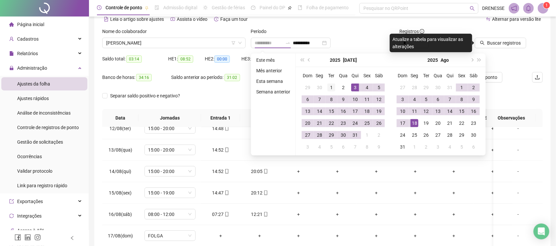
type input "**********"
click at [330, 88] on div "1" at bounding box center [331, 87] width 8 height 8
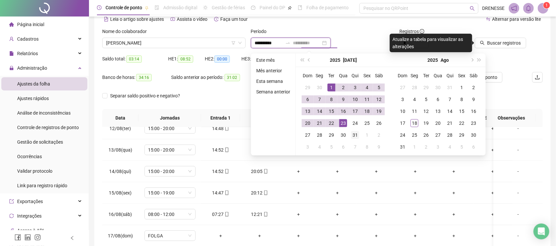
type input "**********"
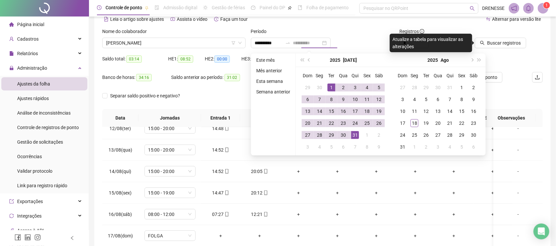
click at [355, 135] on div "31" at bounding box center [355, 135] width 8 height 8
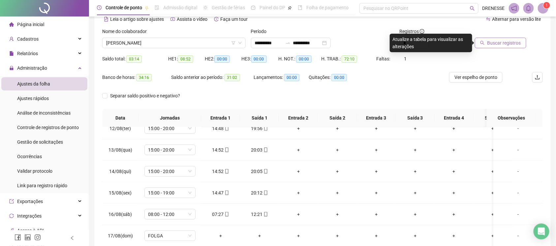
click at [508, 46] on span "Buscar registros" at bounding box center [504, 42] width 34 height 7
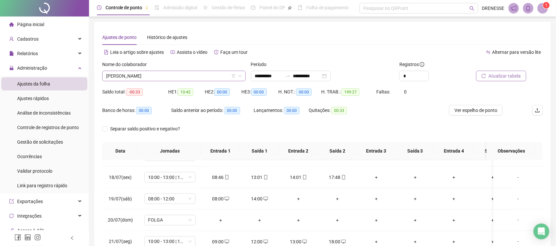
click at [135, 77] on span "[PERSON_NAME]" at bounding box center [174, 76] width 136 height 10
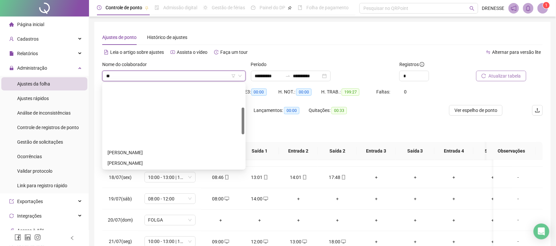
scroll to position [74, 0]
type input "*"
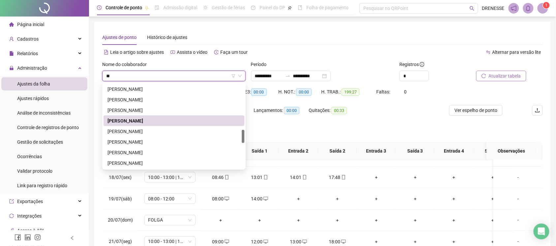
scroll to position [148, 0]
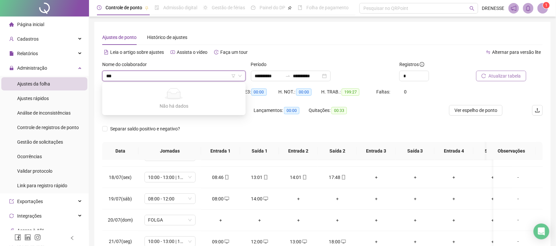
type input "**"
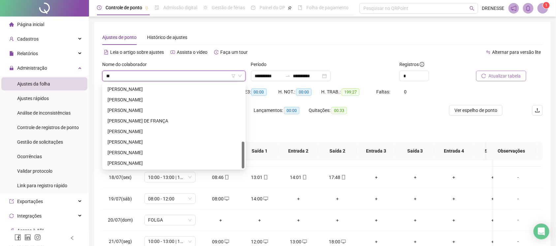
scroll to position [150, 0]
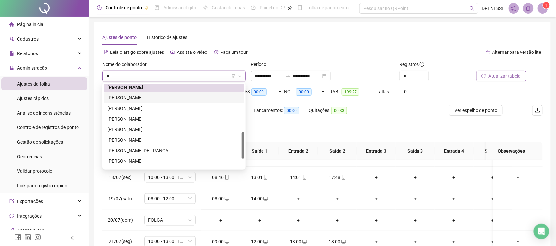
click at [140, 94] on div "[PERSON_NAME]" at bounding box center [174, 97] width 133 height 7
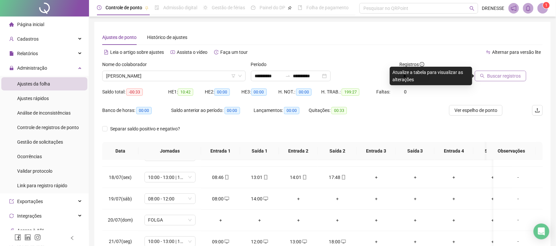
click at [504, 79] on span "Buscar registros" at bounding box center [504, 75] width 34 height 7
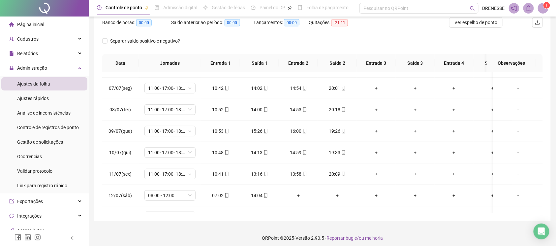
scroll to position [0, 0]
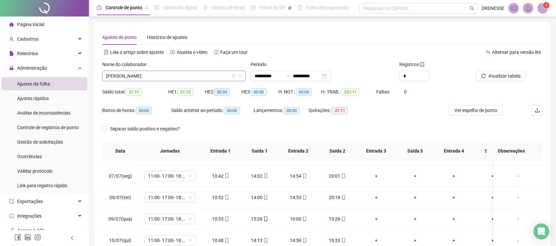
click at [138, 81] on div "[PERSON_NAME]" at bounding box center [173, 76] width 143 height 11
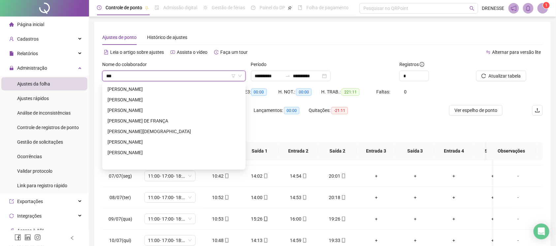
scroll to position [21, 0]
type input "*****"
click at [153, 94] on div "[PERSON_NAME]" at bounding box center [174, 99] width 141 height 11
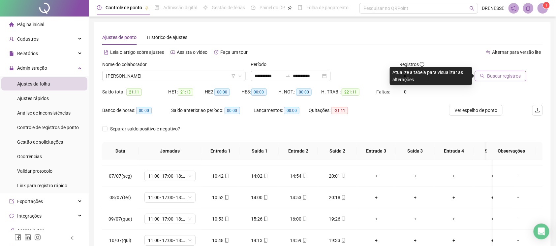
click at [499, 74] on span "Buscar registros" at bounding box center [504, 75] width 34 height 7
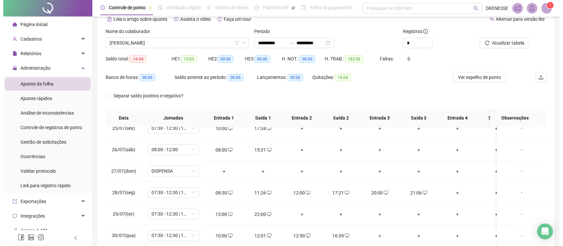
scroll to position [3, 0]
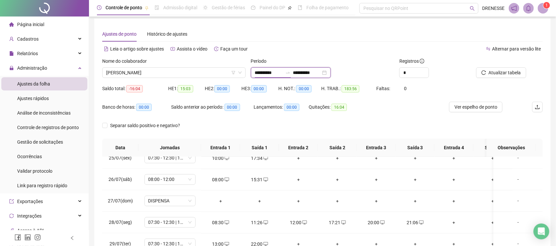
click at [270, 73] on input "**********" at bounding box center [269, 72] width 28 height 7
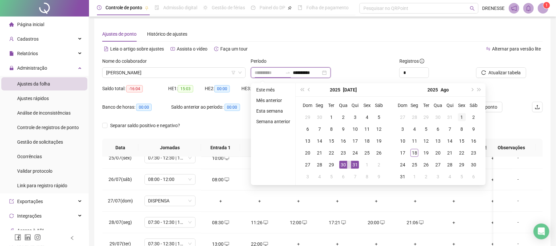
type input "**********"
click at [462, 116] on div "1" at bounding box center [462, 117] width 8 height 8
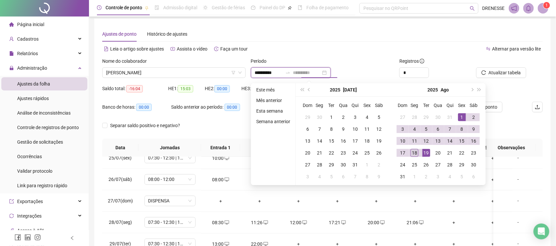
type input "**********"
click at [414, 149] on div "18" at bounding box center [415, 153] width 8 height 8
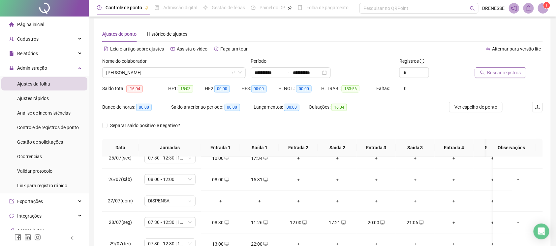
click at [499, 68] on button "Buscar registros" at bounding box center [500, 72] width 51 height 11
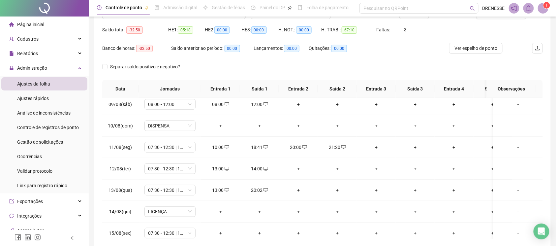
scroll to position [33, 0]
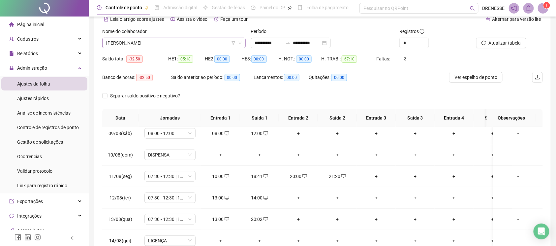
click at [157, 44] on span "[PERSON_NAME]" at bounding box center [174, 43] width 136 height 10
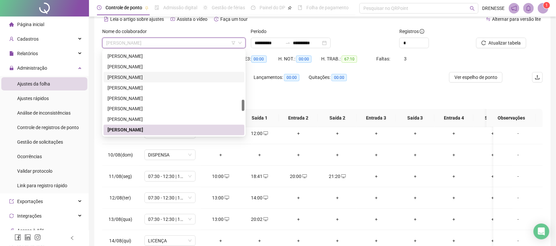
scroll to position [388, 0]
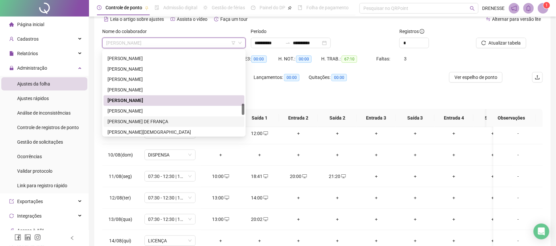
click at [152, 117] on div "[PERSON_NAME] DE FRANÇA" at bounding box center [174, 121] width 141 height 11
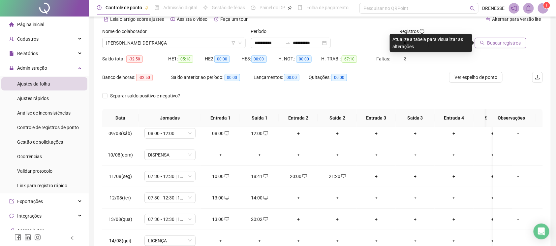
click at [499, 40] on span "Buscar registros" at bounding box center [504, 42] width 34 height 7
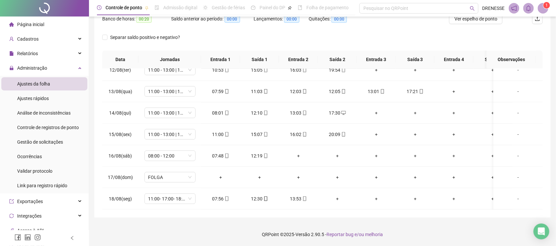
scroll to position [0, 0]
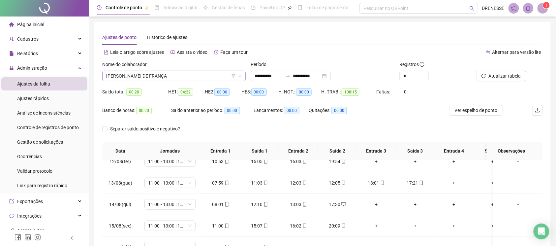
click at [173, 76] on span "[PERSON_NAME] DE FRANÇA" at bounding box center [174, 76] width 136 height 10
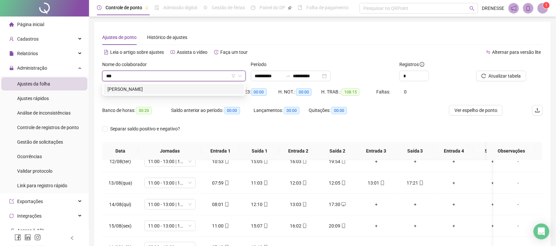
type input "****"
click at [161, 90] on div "[PERSON_NAME]" at bounding box center [174, 88] width 133 height 7
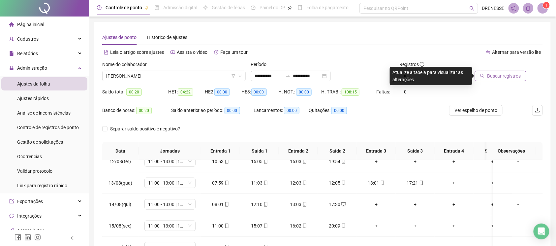
click at [497, 76] on span "Buscar registros" at bounding box center [504, 75] width 34 height 7
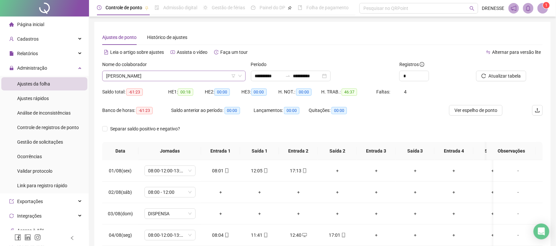
click at [188, 76] on span "[PERSON_NAME]" at bounding box center [174, 76] width 136 height 10
click at [214, 76] on span "[PERSON_NAME]" at bounding box center [174, 76] width 136 height 10
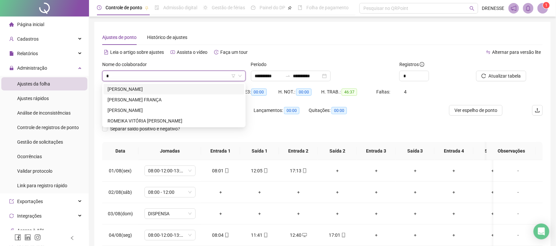
scroll to position [0, 0]
type input "**"
click at [133, 98] on div "[PERSON_NAME] FRANÇA" at bounding box center [174, 99] width 133 height 7
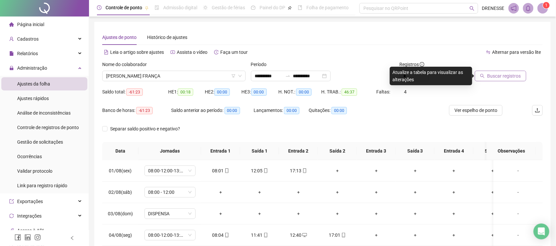
click at [503, 80] on button "Buscar registros" at bounding box center [500, 76] width 51 height 11
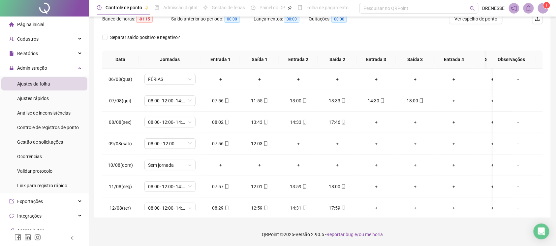
scroll to position [33, 0]
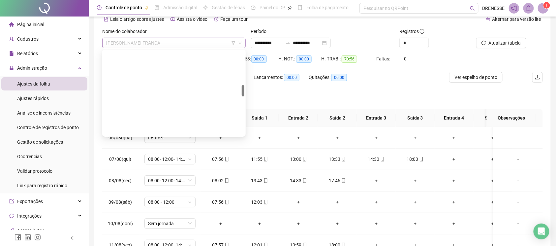
click at [151, 41] on span "[PERSON_NAME] FRANÇA" at bounding box center [174, 43] width 136 height 10
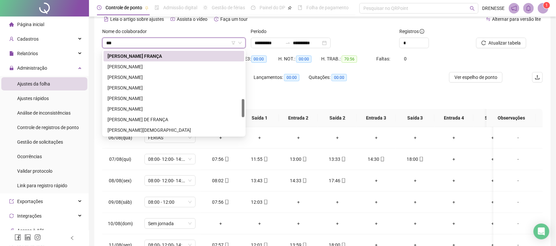
scroll to position [0, 0]
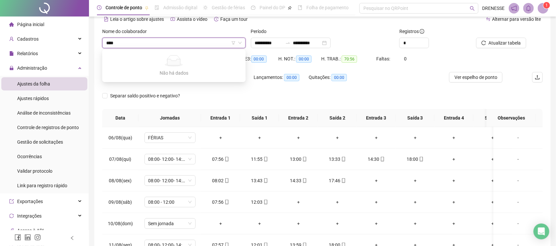
type input "***"
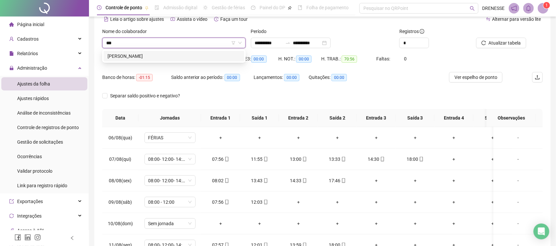
click at [146, 57] on div "[PERSON_NAME]" at bounding box center [174, 55] width 133 height 7
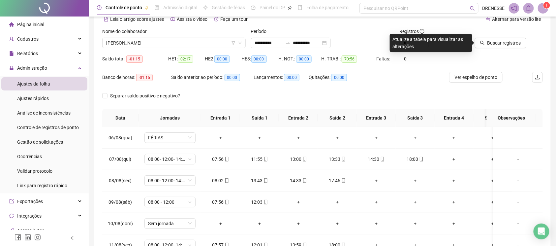
click at [495, 49] on div "Buscar registros" at bounding box center [508, 41] width 74 height 26
click at [507, 44] on span "Buscar registros" at bounding box center [504, 42] width 34 height 7
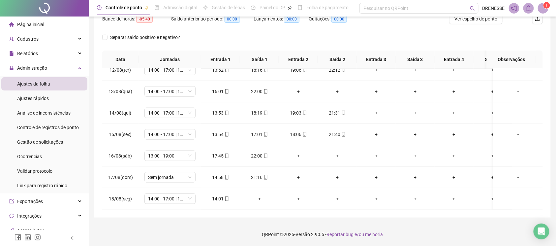
scroll to position [3, 0]
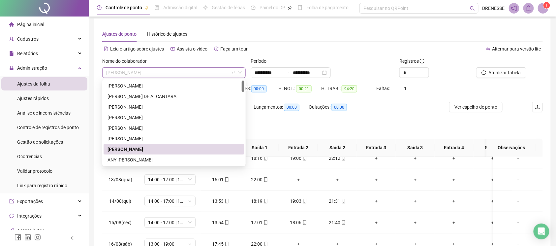
click at [131, 72] on span "[PERSON_NAME]" at bounding box center [174, 73] width 136 height 10
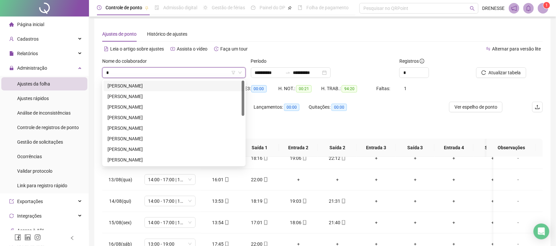
type input "**"
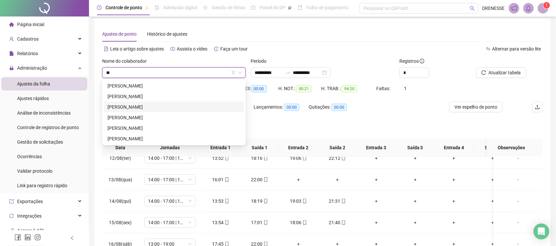
drag, startPoint x: 139, startPoint y: 93, endPoint x: 141, endPoint y: 104, distance: 11.7
click at [141, 104] on div "[PERSON_NAME]" at bounding box center [174, 111] width 141 height 63
click at [141, 104] on div "[PERSON_NAME]" at bounding box center [174, 106] width 133 height 7
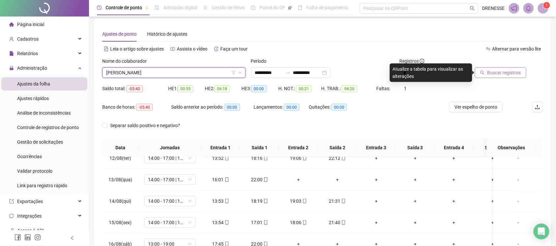
click at [491, 73] on span "Buscar registros" at bounding box center [504, 72] width 34 height 7
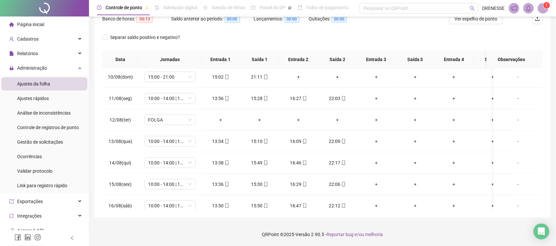
scroll to position [33, 0]
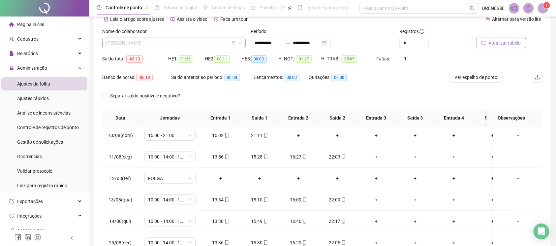
click at [156, 43] on span "[PERSON_NAME]" at bounding box center [174, 43] width 136 height 10
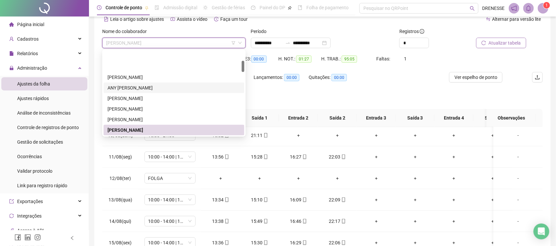
scroll to position [72, 0]
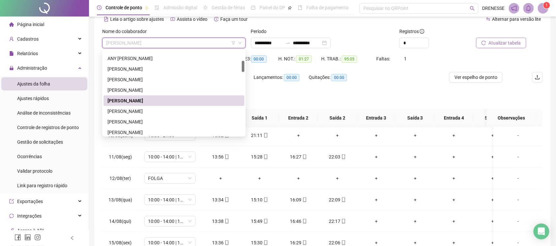
click at [140, 108] on div "[PERSON_NAME]" at bounding box center [174, 111] width 133 height 7
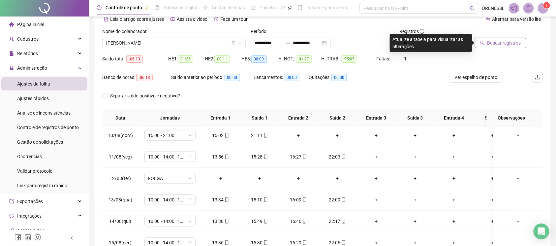
click at [499, 39] on span "Buscar registros" at bounding box center [504, 42] width 34 height 7
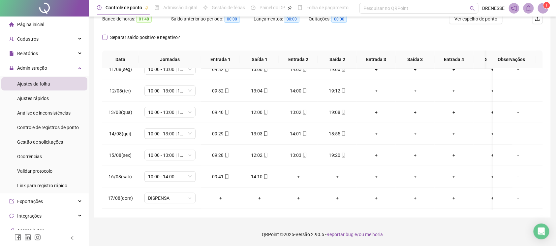
scroll to position [33, 0]
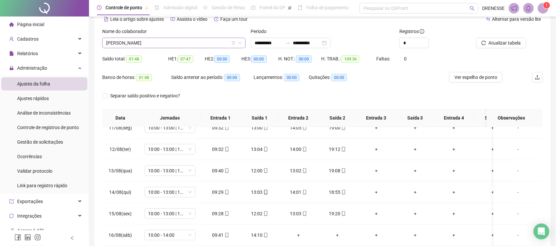
click at [140, 47] on span "[PERSON_NAME]" at bounding box center [174, 43] width 136 height 10
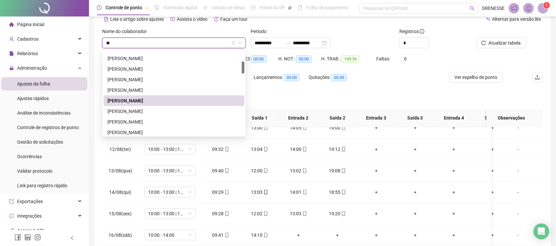
scroll to position [11, 0]
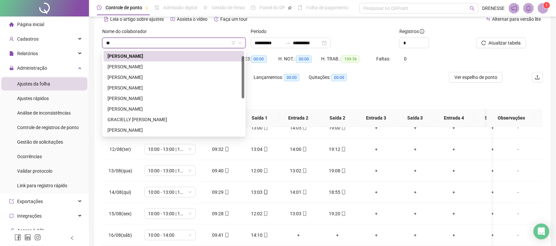
type input "***"
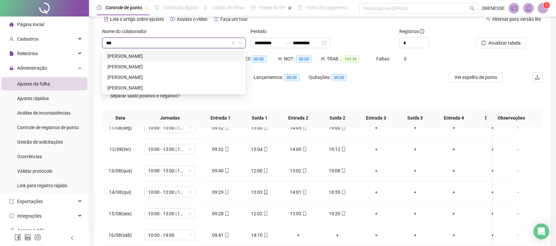
click at [151, 55] on div "[PERSON_NAME]" at bounding box center [174, 55] width 133 height 7
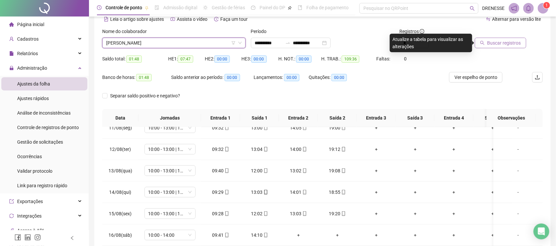
click at [495, 45] on span "Buscar registros" at bounding box center [504, 42] width 34 height 7
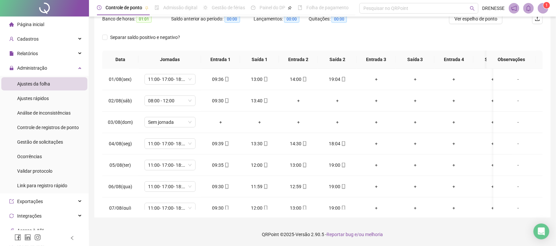
scroll to position [33, 0]
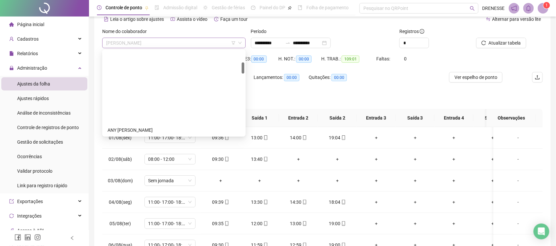
click at [167, 39] on span "[PERSON_NAME]" at bounding box center [174, 43] width 136 height 10
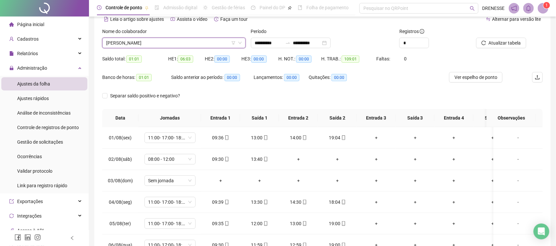
scroll to position [0, 0]
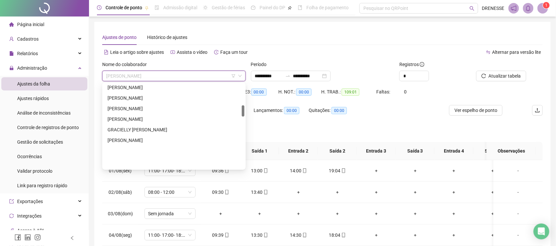
click at [150, 73] on span "[PERSON_NAME]" at bounding box center [174, 76] width 136 height 10
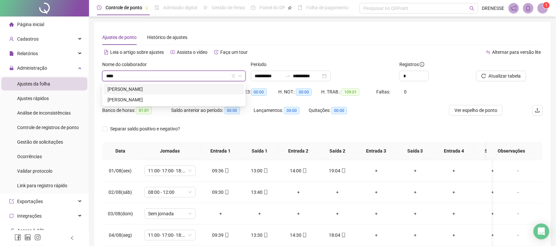
type input "*****"
click at [145, 90] on div "[PERSON_NAME]" at bounding box center [174, 88] width 133 height 7
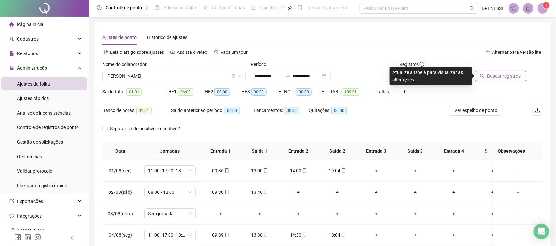
click at [499, 72] on span "Buscar registros" at bounding box center [504, 75] width 34 height 7
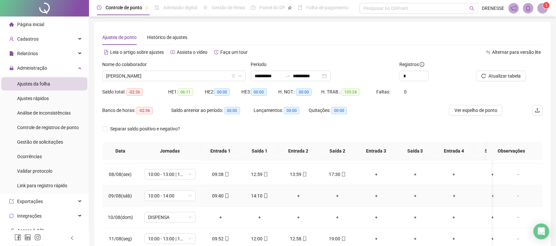
scroll to position [254, 0]
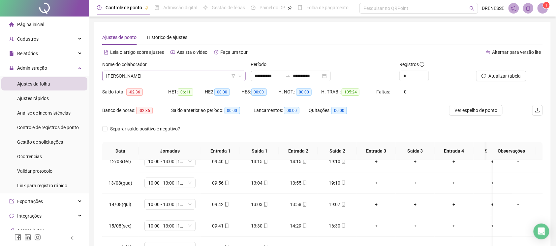
click at [153, 78] on span "[PERSON_NAME]" at bounding box center [174, 76] width 136 height 10
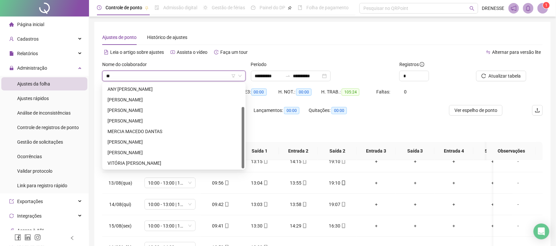
scroll to position [32, 0]
type input "***"
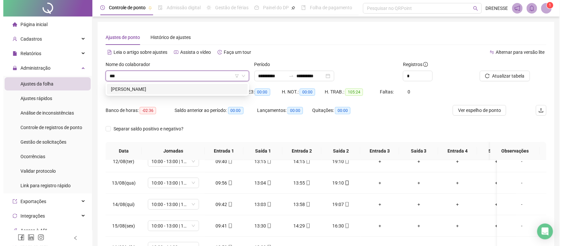
scroll to position [0, 0]
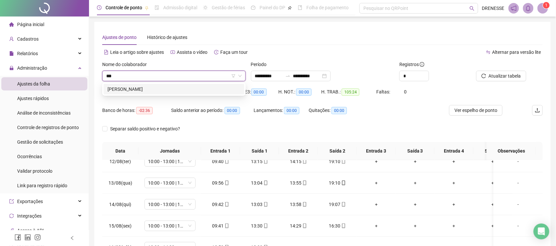
click at [148, 89] on div "[PERSON_NAME]" at bounding box center [174, 88] width 133 height 7
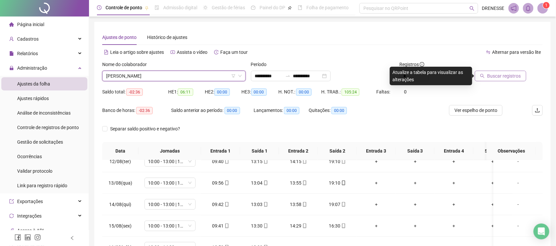
click at [483, 73] on button "Buscar registros" at bounding box center [500, 76] width 51 height 11
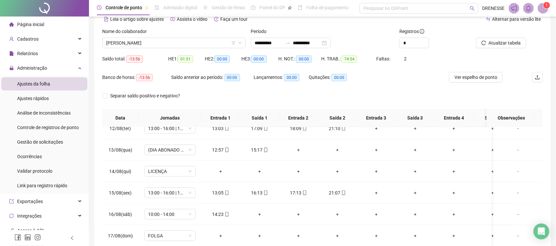
scroll to position [3, 0]
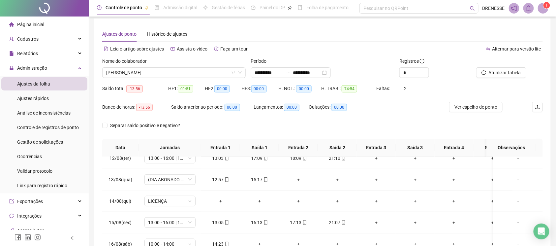
click at [154, 66] on div "Nome do colaborador" at bounding box center [173, 62] width 143 height 10
click at [154, 74] on span "[PERSON_NAME]" at bounding box center [174, 73] width 136 height 10
click at [121, 70] on span "[PERSON_NAME]" at bounding box center [174, 73] width 136 height 10
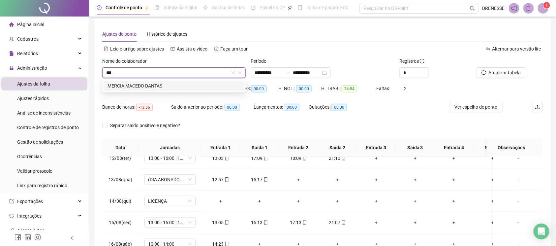
scroll to position [0, 0]
type input "*****"
click at [150, 85] on div "MERCIA MACEDO DANTAS" at bounding box center [174, 85] width 133 height 7
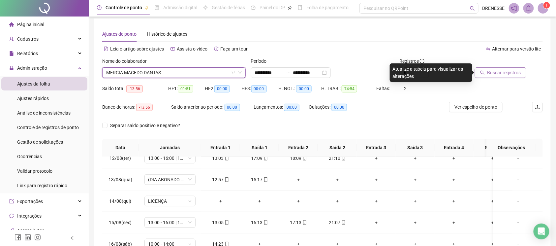
click at [495, 74] on span "Buscar registros" at bounding box center [504, 72] width 34 height 7
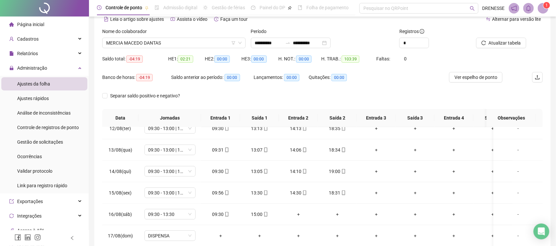
scroll to position [3, 0]
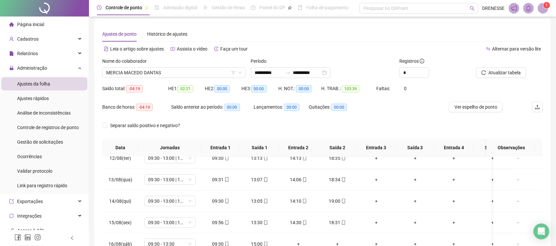
click at [139, 78] on div "Nome do colaborador MERCIA MACEDO DANTAS" at bounding box center [174, 70] width 149 height 26
click at [147, 75] on span "MERCIA MACEDO DANTAS" at bounding box center [174, 73] width 136 height 10
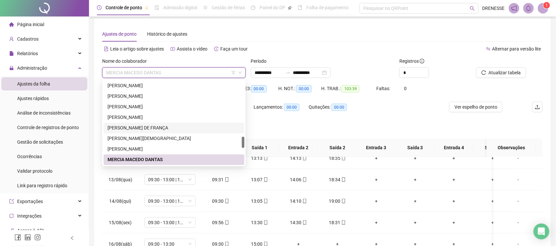
scroll to position [441, 0]
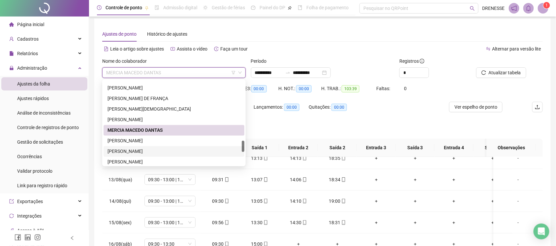
click at [150, 149] on div "[PERSON_NAME]" at bounding box center [174, 151] width 133 height 7
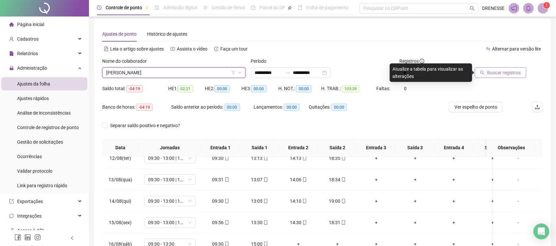
click at [517, 69] on span "Buscar registros" at bounding box center [504, 72] width 34 height 7
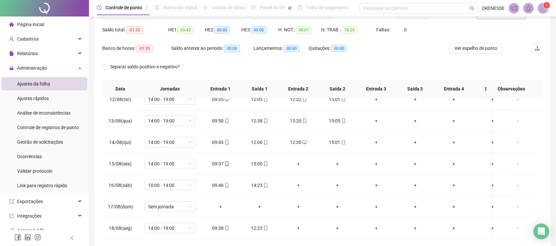
scroll to position [3, 0]
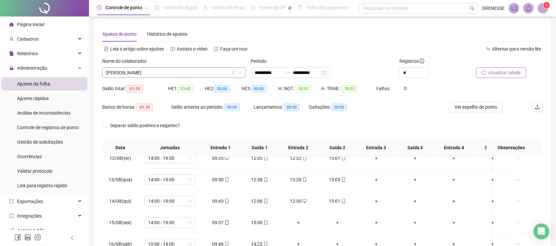
click at [164, 75] on span "[PERSON_NAME]" at bounding box center [174, 73] width 136 height 10
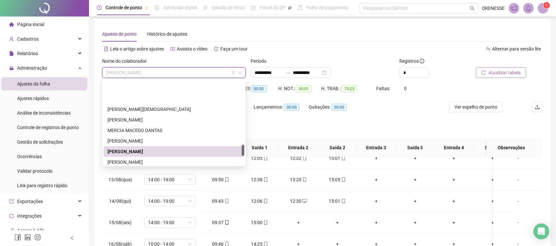
scroll to position [470, 0]
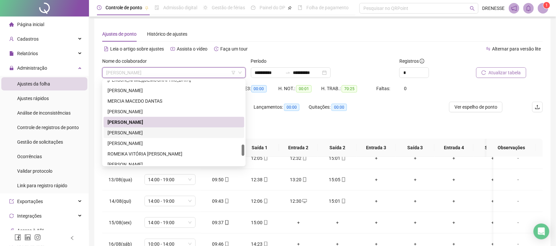
click at [164, 127] on div "[PERSON_NAME]" at bounding box center [174, 132] width 141 height 11
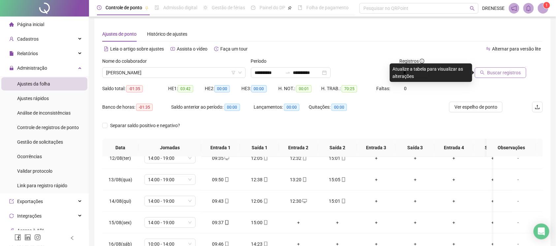
click at [513, 77] on button "Buscar registros" at bounding box center [500, 72] width 51 height 11
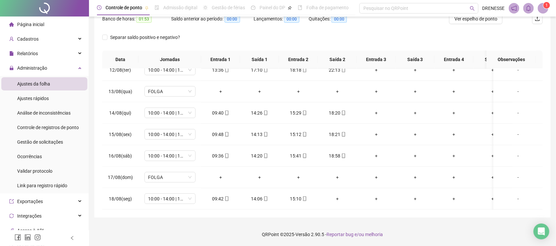
scroll to position [33, 0]
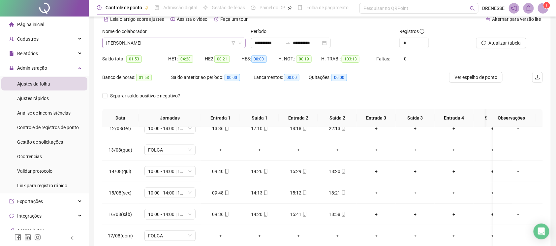
click at [161, 44] on span "[PERSON_NAME]" at bounding box center [174, 43] width 136 height 10
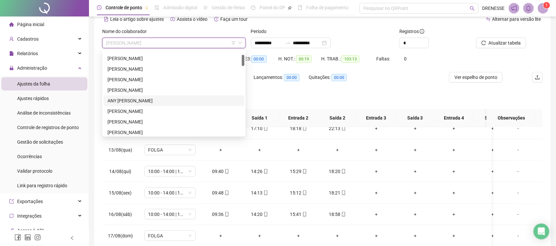
scroll to position [59, 0]
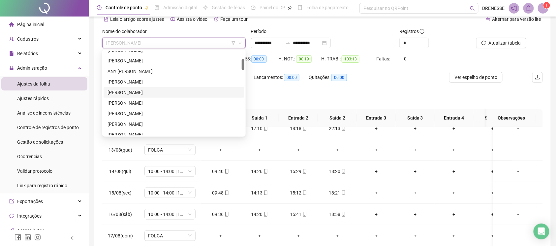
click at [143, 90] on div "[PERSON_NAME]" at bounding box center [174, 92] width 133 height 7
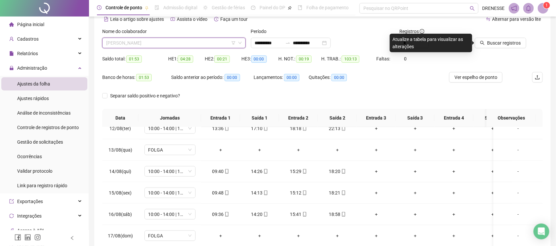
click at [148, 38] on div "[PERSON_NAME]" at bounding box center [173, 43] width 143 height 11
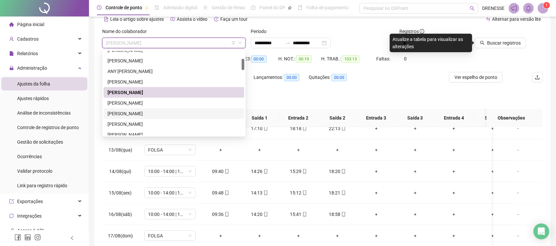
click at [142, 113] on div "[PERSON_NAME]" at bounding box center [174, 113] width 133 height 7
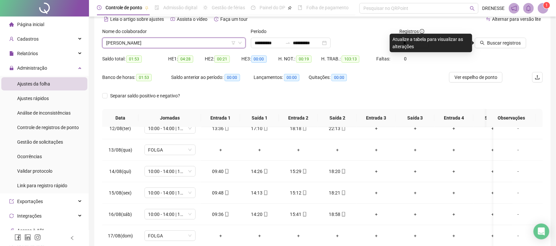
click at [507, 36] on div at bounding box center [500, 33] width 52 height 10
click at [503, 42] on span "Buscar registros" at bounding box center [504, 42] width 34 height 7
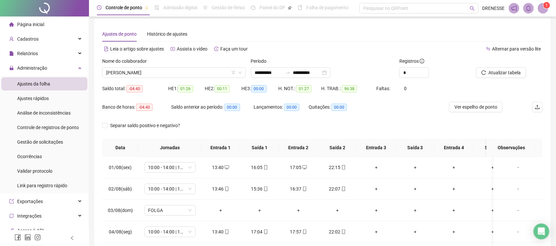
scroll to position [0, 0]
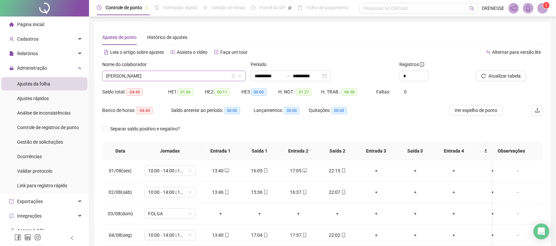
click at [155, 77] on span "[PERSON_NAME]" at bounding box center [174, 76] width 136 height 10
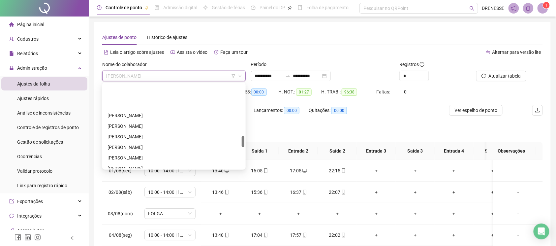
scroll to position [383, 0]
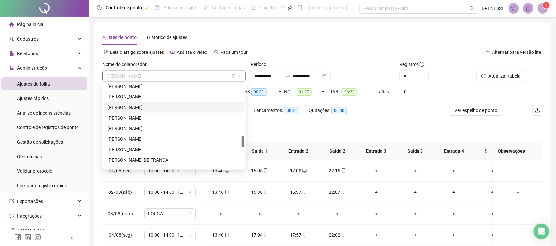
click at [129, 105] on div "[PERSON_NAME]" at bounding box center [174, 107] width 133 height 7
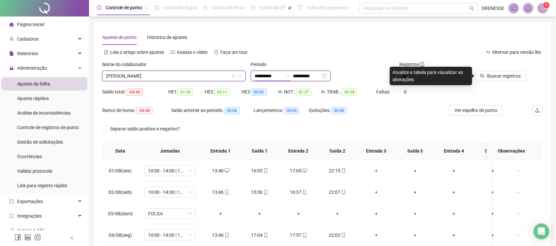
click at [283, 75] on input "**********" at bounding box center [269, 75] width 28 height 7
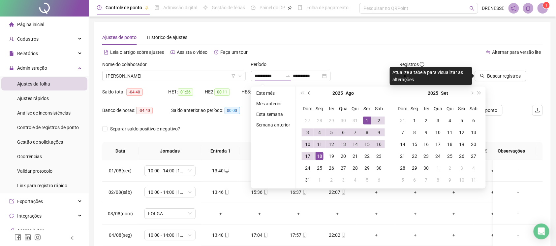
click at [310, 94] on button "prev-year" at bounding box center [309, 92] width 7 height 13
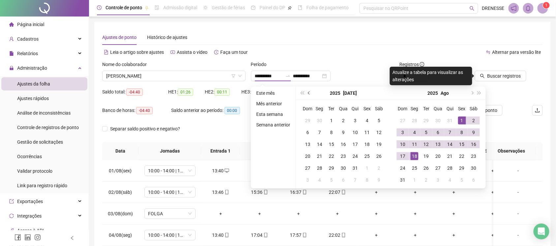
click at [310, 94] on button "prev-year" at bounding box center [309, 92] width 7 height 13
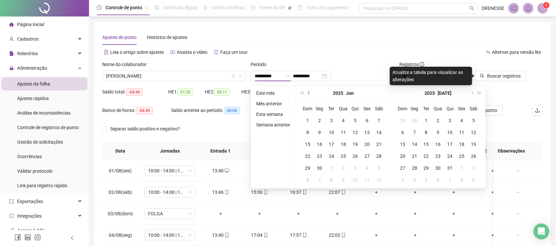
click at [310, 94] on button "prev-year" at bounding box center [309, 92] width 7 height 13
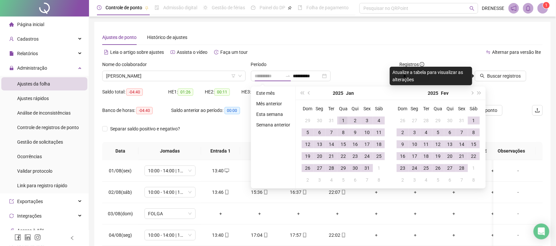
type input "**********"
click at [343, 118] on div "1" at bounding box center [343, 120] width 8 height 8
type input "**********"
click at [461, 168] on div "28" at bounding box center [462, 168] width 8 height 8
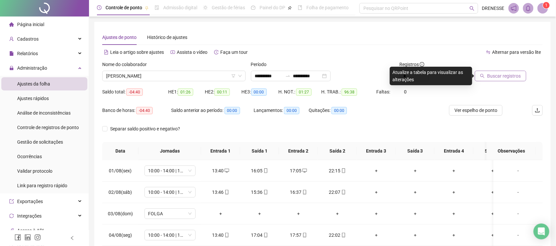
click at [508, 77] on span "Buscar registros" at bounding box center [504, 75] width 34 height 7
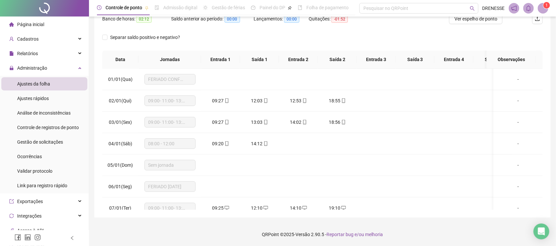
scroll to position [3, 0]
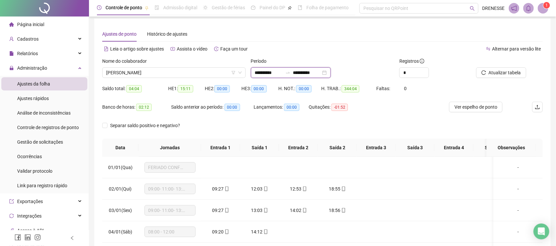
click at [282, 73] on input "**********" at bounding box center [269, 72] width 28 height 7
type input "**********"
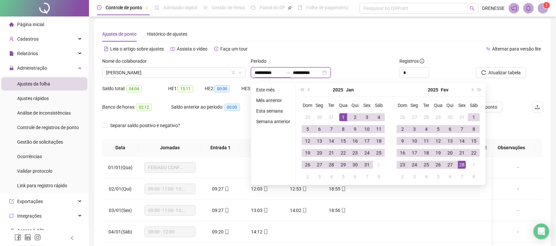
type input "**********"
click at [309, 88] on span "prev-year" at bounding box center [309, 89] width 3 height 3
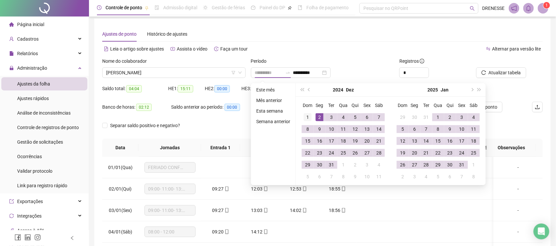
type input "**********"
click at [306, 120] on div "1" at bounding box center [308, 117] width 8 height 8
type input "**********"
click at [487, 69] on button "Atualizar tabela" at bounding box center [501, 72] width 50 height 11
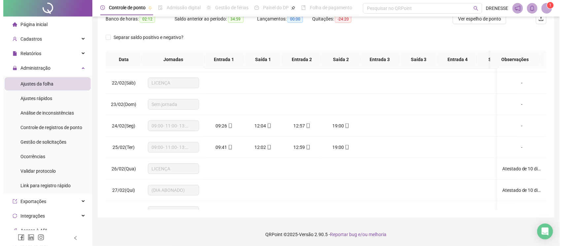
scroll to position [33, 0]
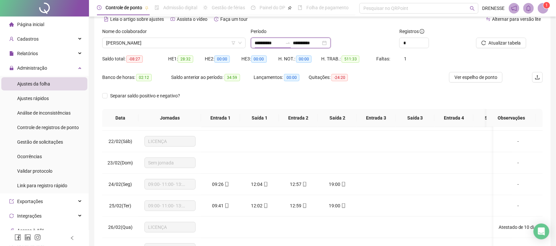
click at [271, 46] on input "**********" at bounding box center [269, 42] width 28 height 7
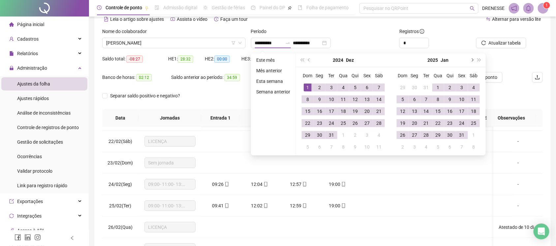
click at [471, 58] on button "next-year" at bounding box center [471, 59] width 7 height 13
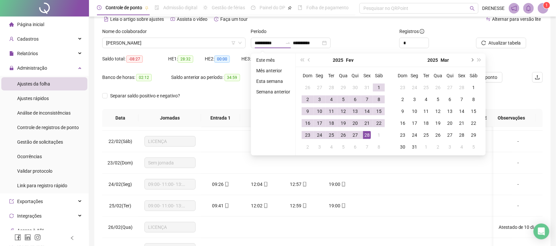
click at [471, 58] on button "next-year" at bounding box center [471, 59] width 7 height 13
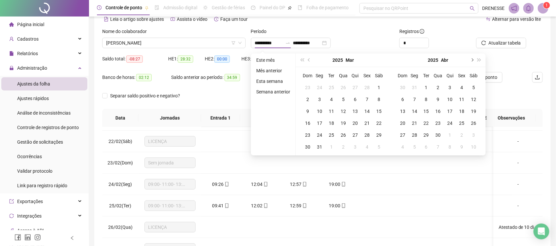
click at [471, 58] on button "next-year" at bounding box center [471, 59] width 7 height 13
type input "**********"
click at [328, 87] on div "1" at bounding box center [331, 87] width 8 height 8
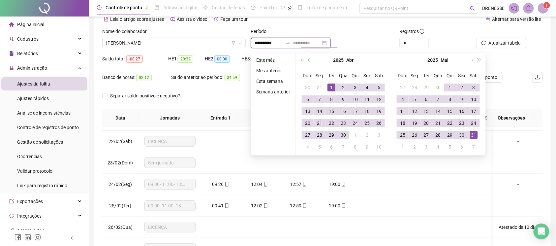
type input "**********"
click at [470, 133] on div "31" at bounding box center [474, 135] width 8 height 8
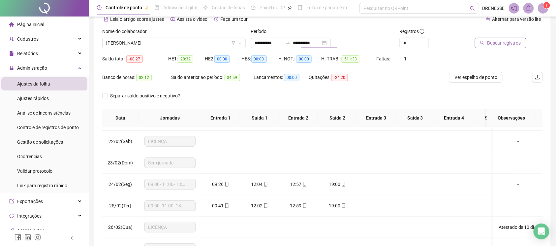
click at [509, 41] on span "Buscar registros" at bounding box center [504, 42] width 34 height 7
click at [509, 41] on body "**********" at bounding box center [278, 90] width 556 height 246
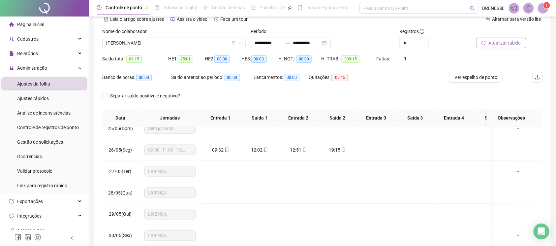
scroll to position [3, 0]
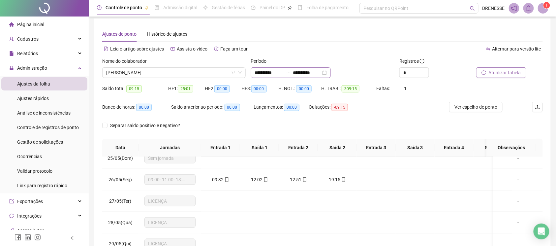
click at [319, 77] on div "**********" at bounding box center [291, 72] width 80 height 11
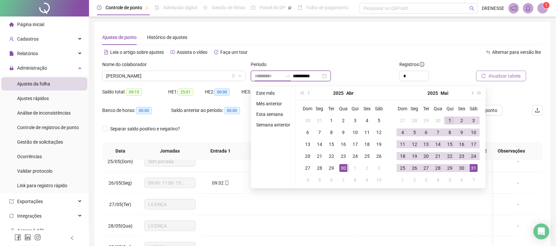
type input "**********"
click at [449, 120] on div "1" at bounding box center [450, 120] width 8 height 8
click at [474, 92] on button "next-year" at bounding box center [471, 92] width 7 height 13
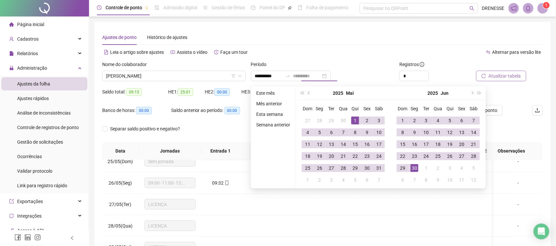
type input "**********"
click at [415, 165] on div "30" at bounding box center [415, 168] width 8 height 8
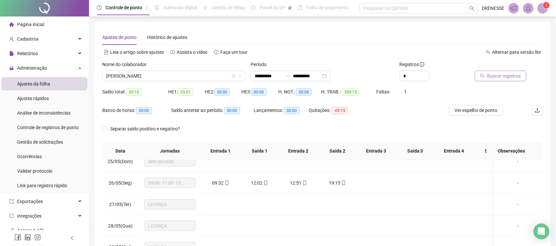
click at [501, 72] on button "Buscar registros" at bounding box center [500, 76] width 51 height 11
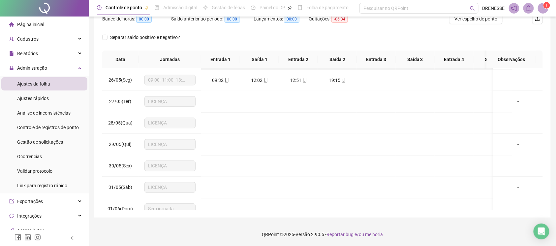
scroll to position [506, 0]
